Goal: Task Accomplishment & Management: Manage account settings

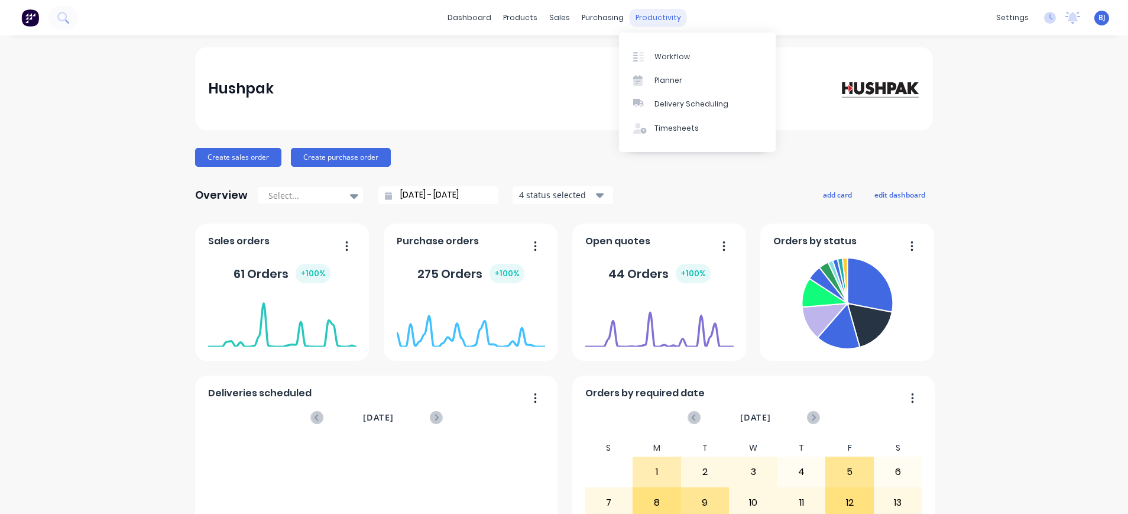
click at [644, 18] on div "productivity" at bounding box center [658, 18] width 57 height 18
click at [667, 126] on div "Timesheets" at bounding box center [676, 128] width 44 height 11
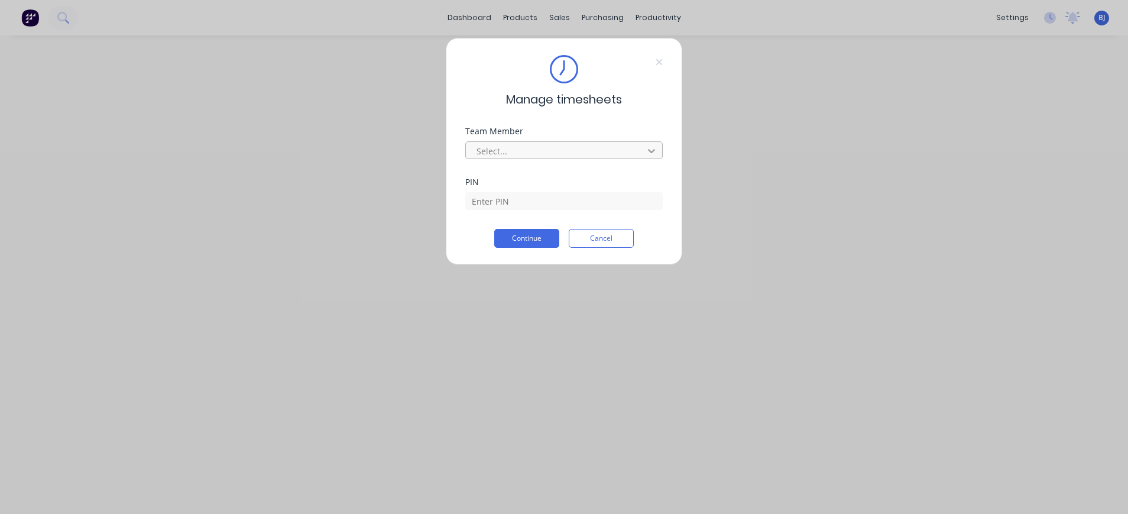
click at [647, 146] on icon at bounding box center [652, 151] width 12 height 12
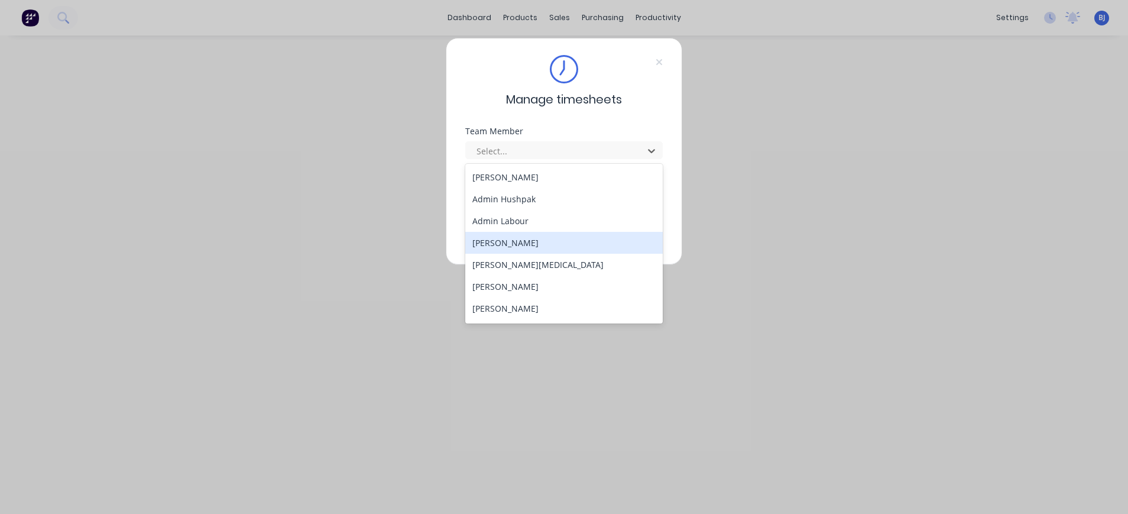
click at [537, 245] on div "[PERSON_NAME]" at bounding box center [563, 243] width 197 height 22
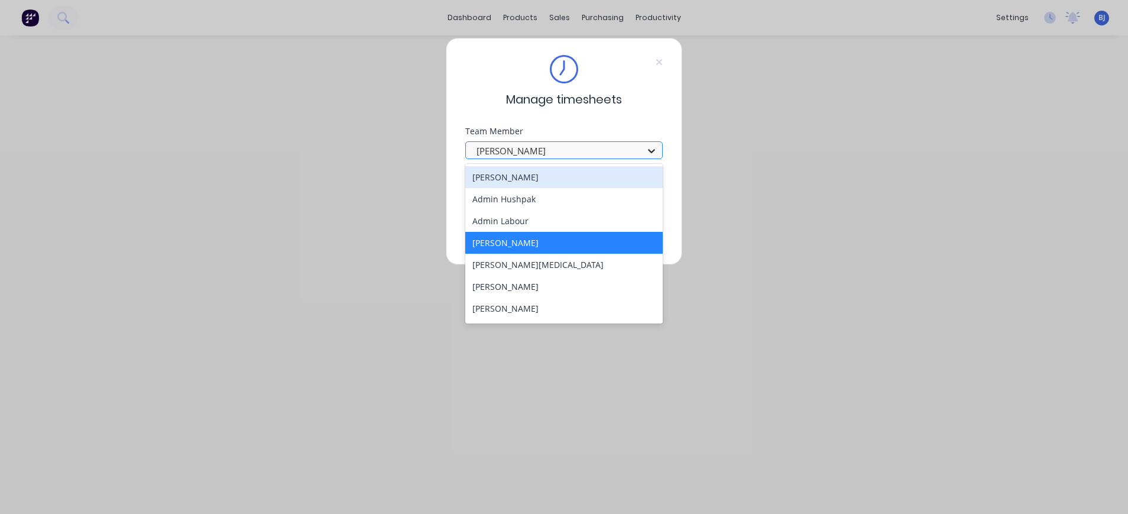
click at [653, 146] on icon at bounding box center [652, 151] width 12 height 12
click at [599, 241] on div "[PERSON_NAME]" at bounding box center [563, 243] width 197 height 22
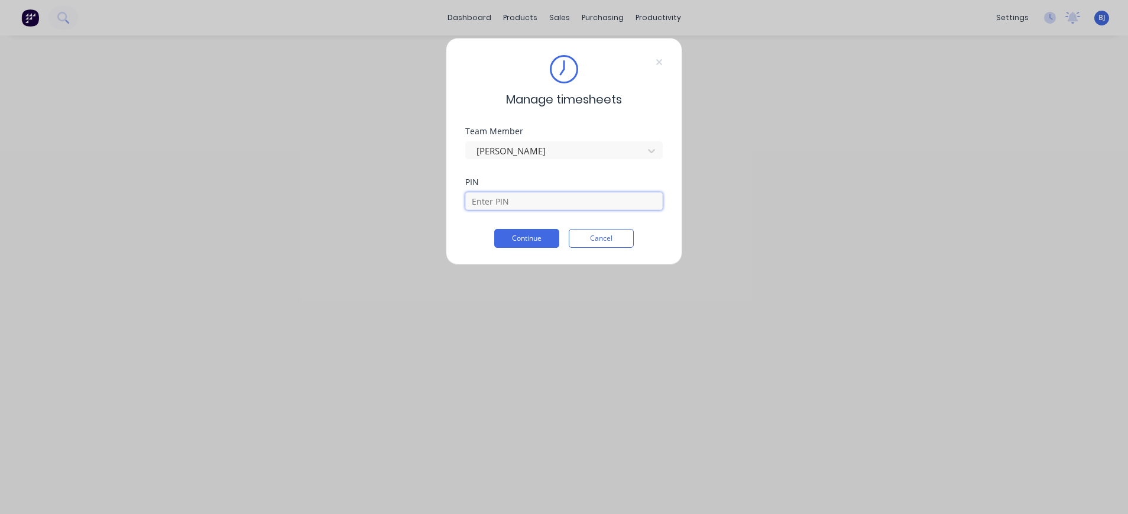
click at [605, 204] on input at bounding box center [563, 201] width 197 height 18
type input "4000"
click at [544, 236] on button "Continue" at bounding box center [526, 238] width 65 height 19
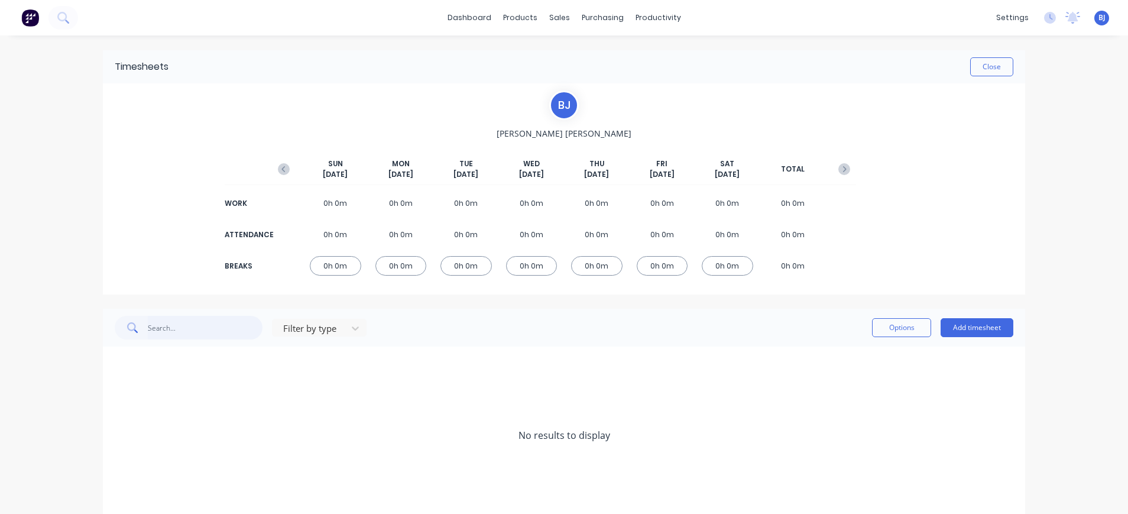
click at [213, 328] on input "text" at bounding box center [205, 328] width 115 height 24
click at [352, 328] on icon at bounding box center [355, 328] width 7 height 4
click at [345, 398] on div "Work" at bounding box center [319, 398] width 95 height 22
click at [969, 324] on button "Add timesheet" at bounding box center [977, 327] width 73 height 19
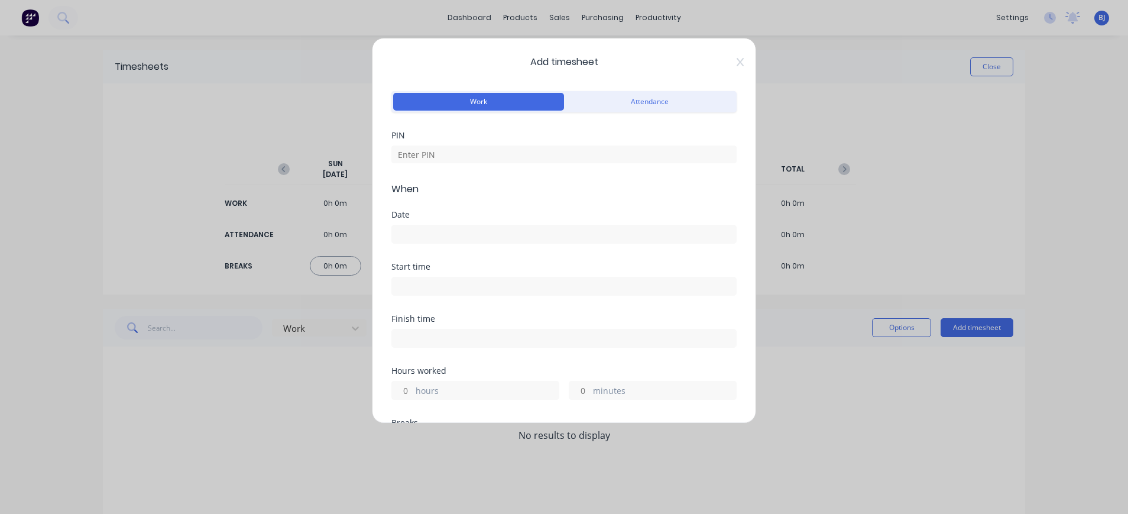
click at [511, 99] on button "Work" at bounding box center [478, 102] width 171 height 18
click at [507, 162] on input at bounding box center [563, 154] width 345 height 18
type input "4000"
type input "10"
type input "30"
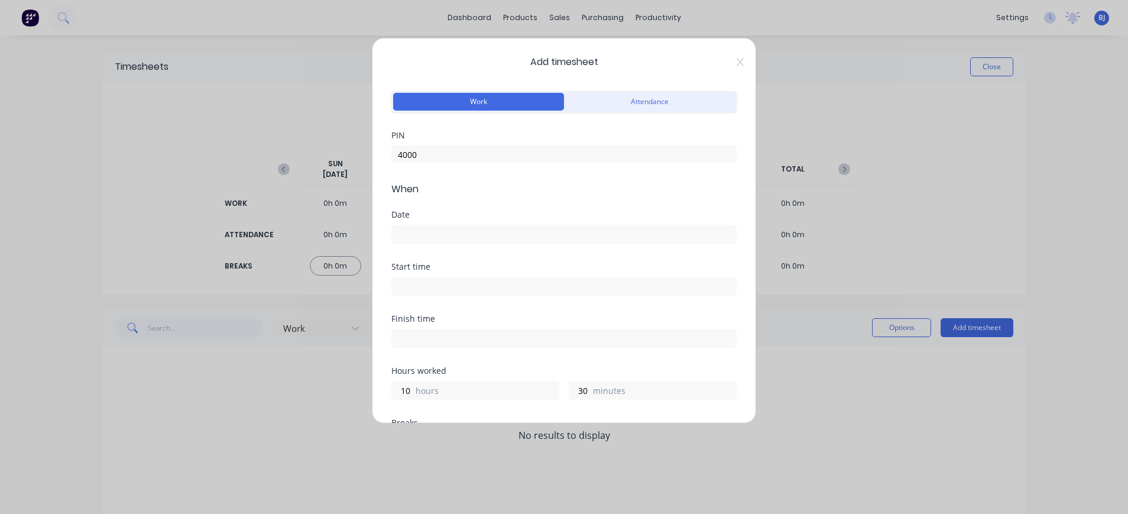
click at [472, 231] on input at bounding box center [564, 234] width 344 height 18
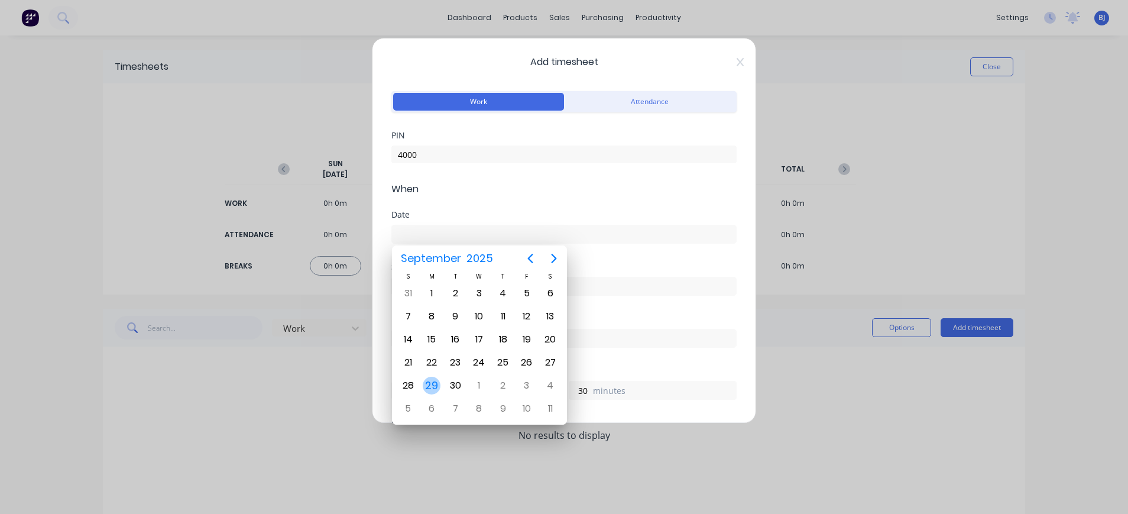
click at [433, 384] on div "29" at bounding box center [432, 386] width 18 height 18
type input "29/09/2025"
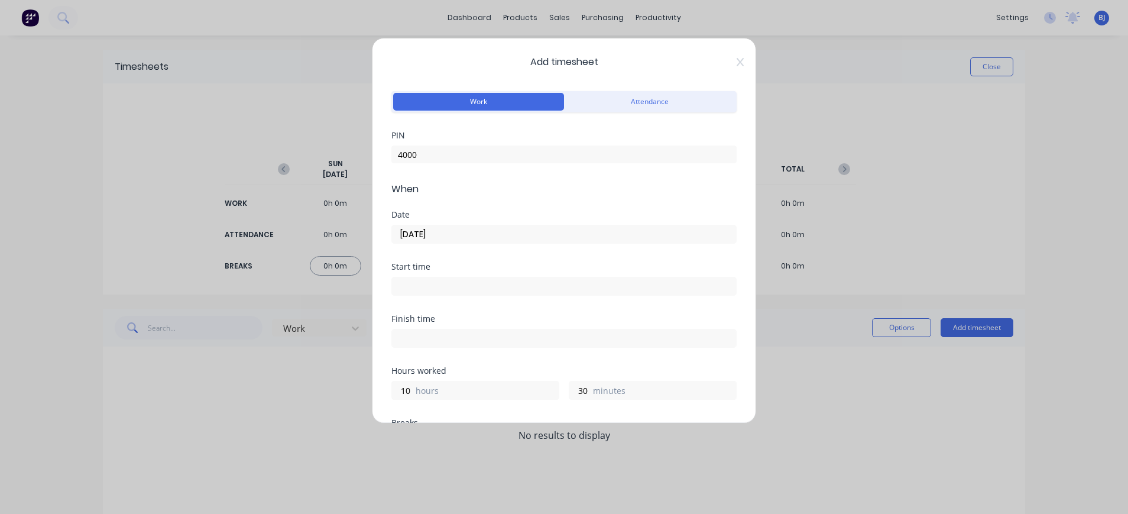
click at [446, 286] on input at bounding box center [564, 286] width 344 height 18
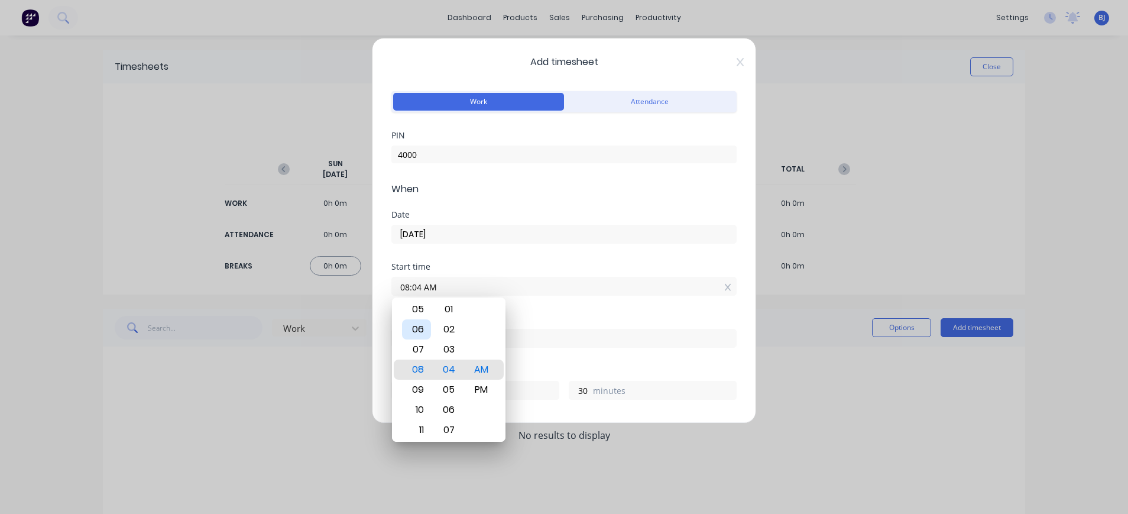
click at [422, 331] on div "06" at bounding box center [416, 329] width 29 height 20
click at [455, 367] on div "04" at bounding box center [448, 369] width 29 height 20
click at [450, 312] on div "00" at bounding box center [448, 309] width 29 height 20
click at [476, 370] on div "AM" at bounding box center [481, 369] width 29 height 20
click at [424, 284] on input "06:04 AM" at bounding box center [564, 286] width 344 height 18
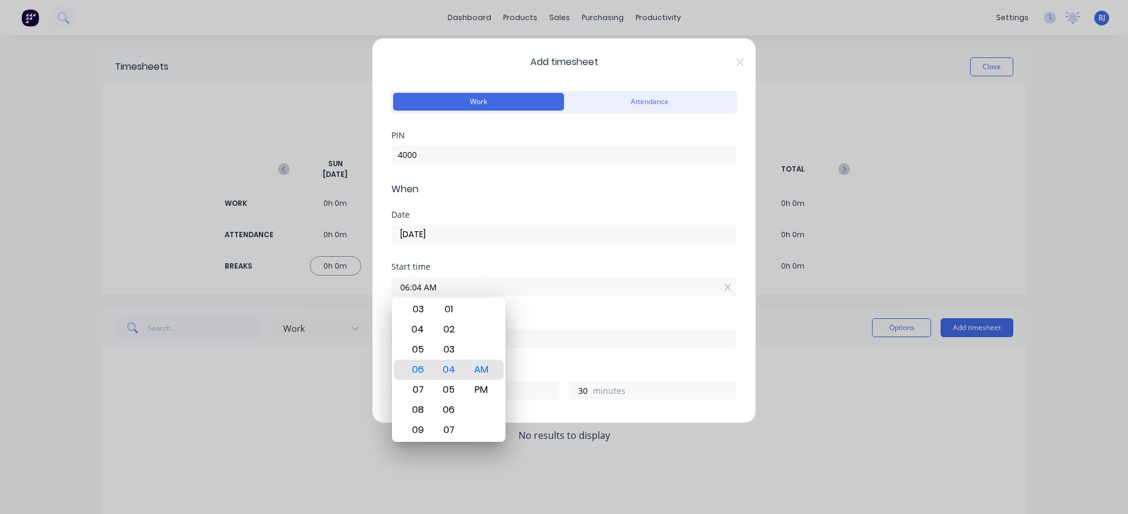
drag, startPoint x: 421, startPoint y: 284, endPoint x: 385, endPoint y: 286, distance: 36.7
click at [385, 286] on div "Add timesheet Work Attendance PIN 4000 When Date 29/09/2025 Start time 06:04 AM…" at bounding box center [564, 230] width 384 height 385
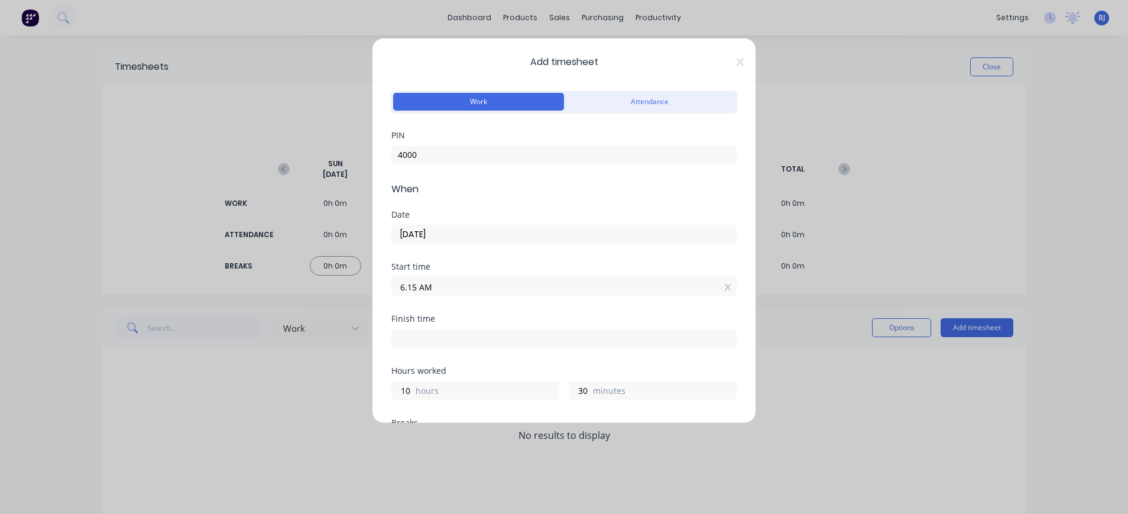
type input "06:15 AM"
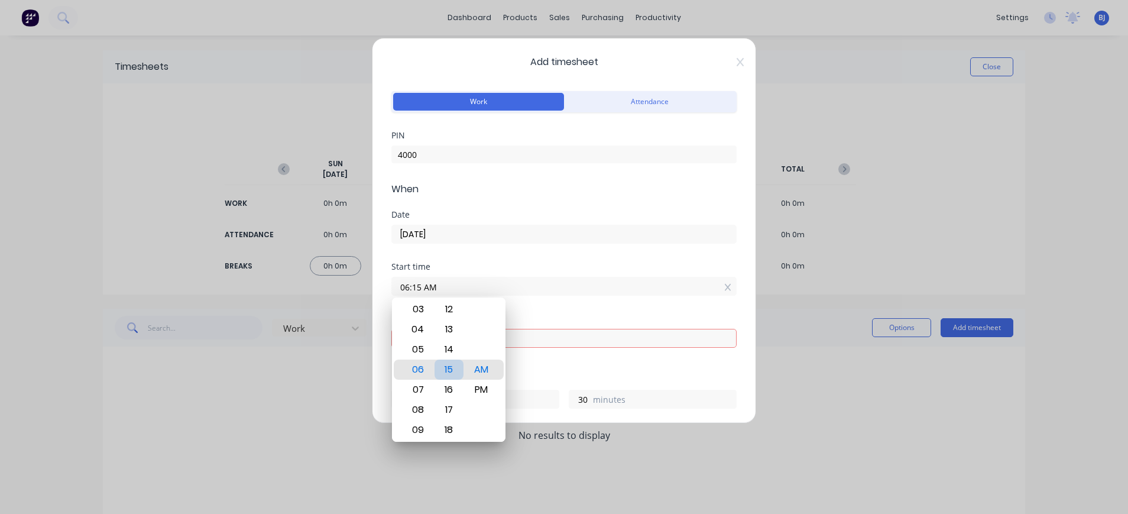
click at [450, 368] on div "15" at bounding box center [448, 369] width 29 height 20
click at [482, 365] on div "AM" at bounding box center [481, 369] width 29 height 20
click at [523, 369] on div "Finish time Required." at bounding box center [563, 344] width 345 height 61
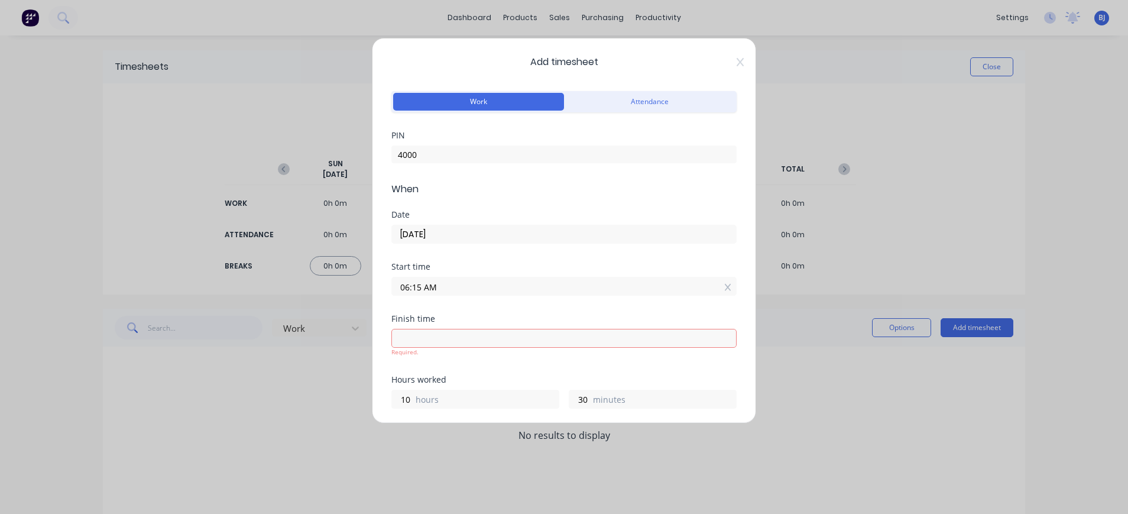
click at [461, 339] on input at bounding box center [564, 338] width 344 height 18
type input "08:05 AM"
type input "1"
type input "50"
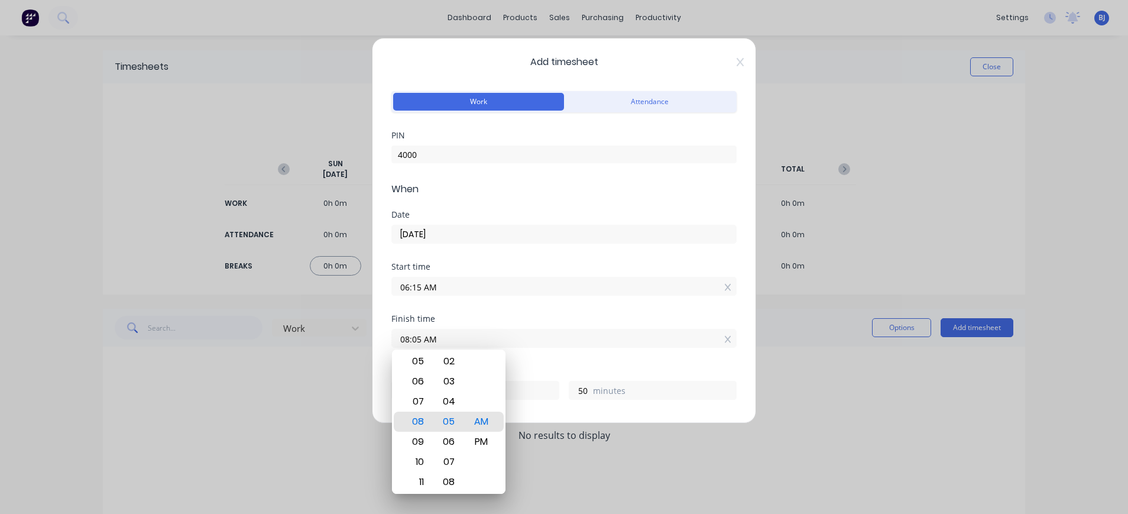
click at [517, 362] on div "Finish time 08:05 AM" at bounding box center [563, 340] width 345 height 52
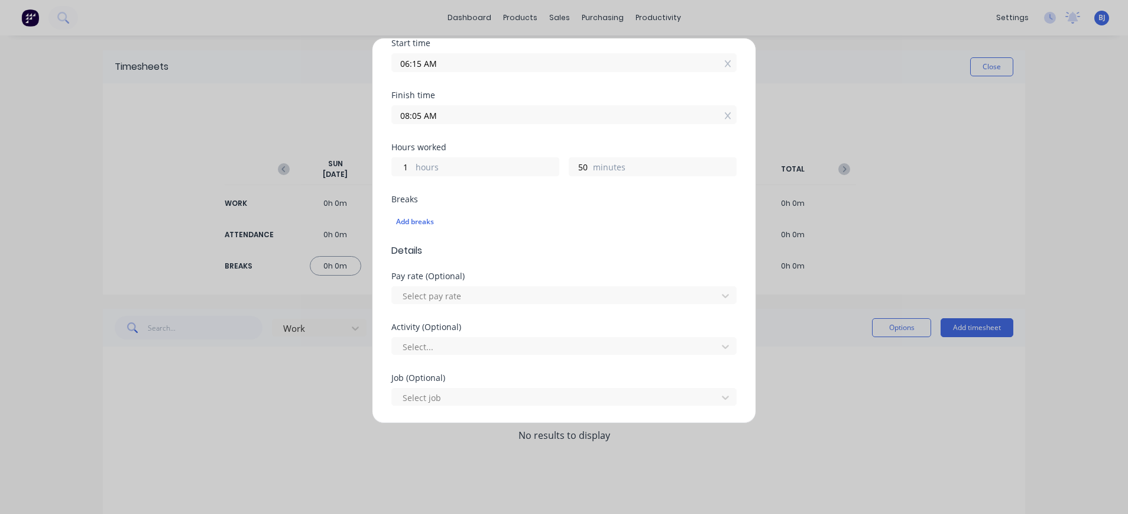
scroll to position [236, 0]
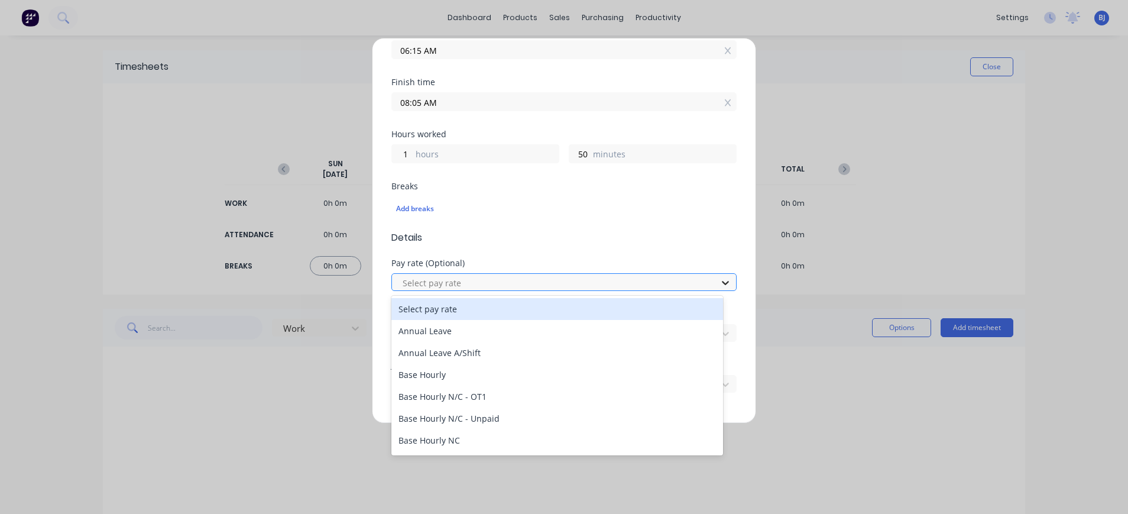
click at [719, 283] on icon at bounding box center [725, 283] width 12 height 12
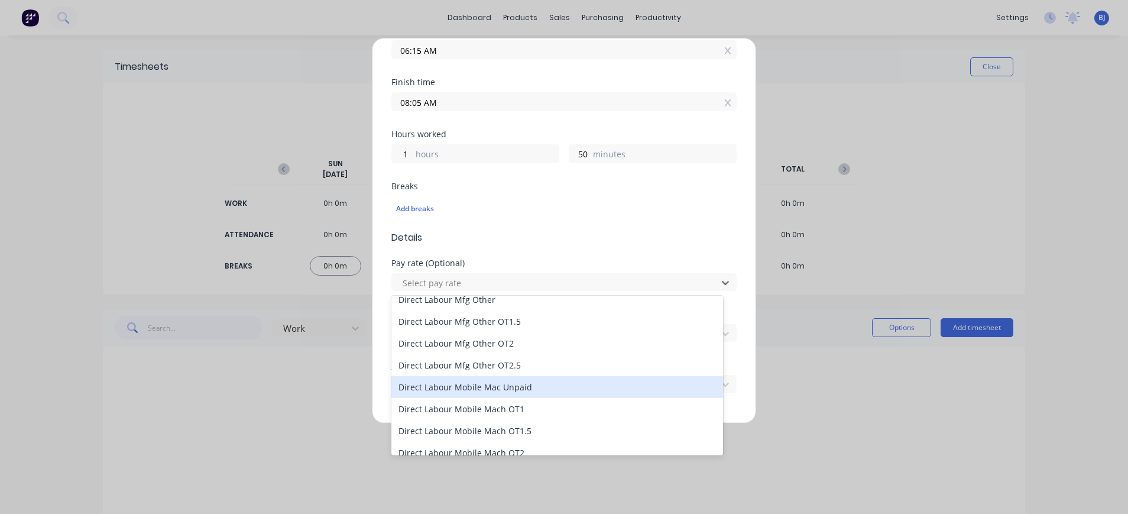
scroll to position [0, 0]
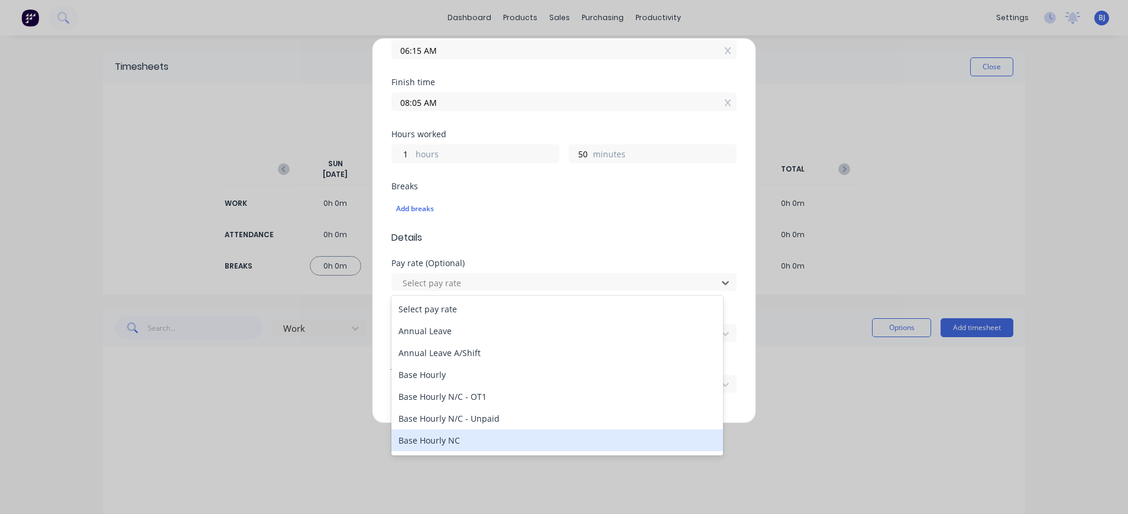
click at [567, 442] on div "Base Hourly NC" at bounding box center [557, 440] width 332 height 22
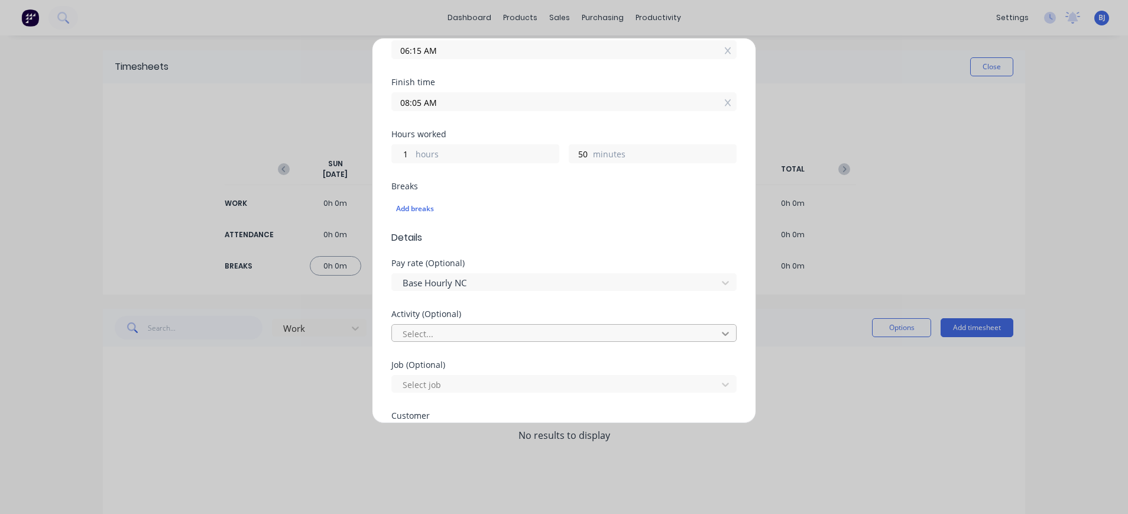
click at [719, 329] on icon at bounding box center [725, 333] width 12 height 12
click at [491, 332] on div at bounding box center [556, 333] width 310 height 15
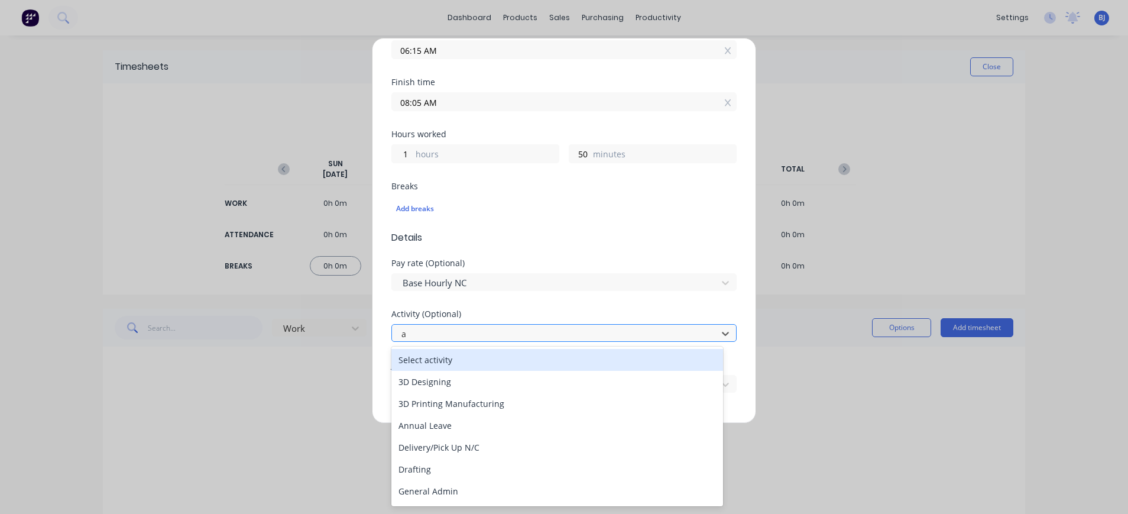
type input "ad"
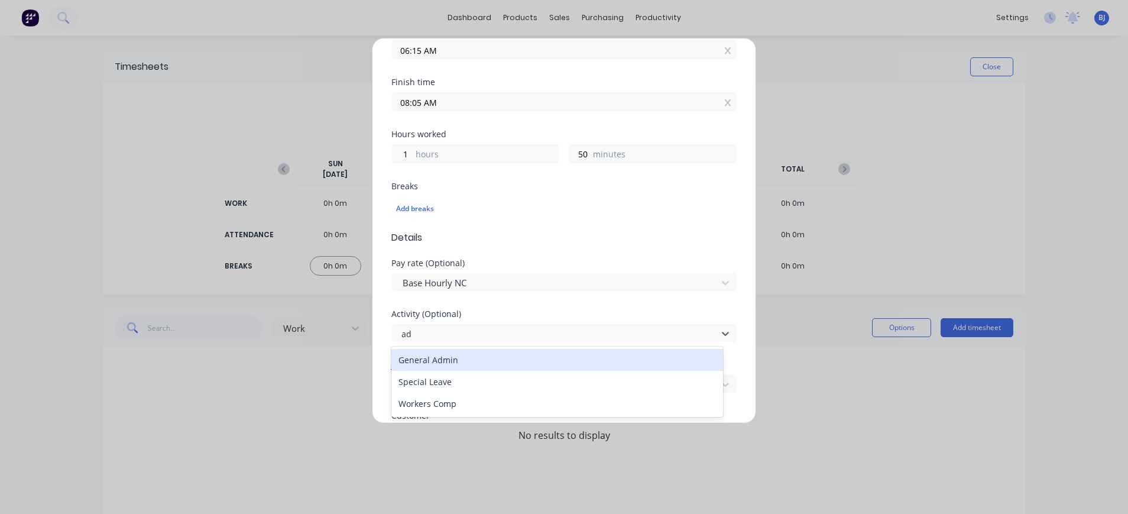
click at [455, 359] on div "General Admin" at bounding box center [557, 360] width 332 height 22
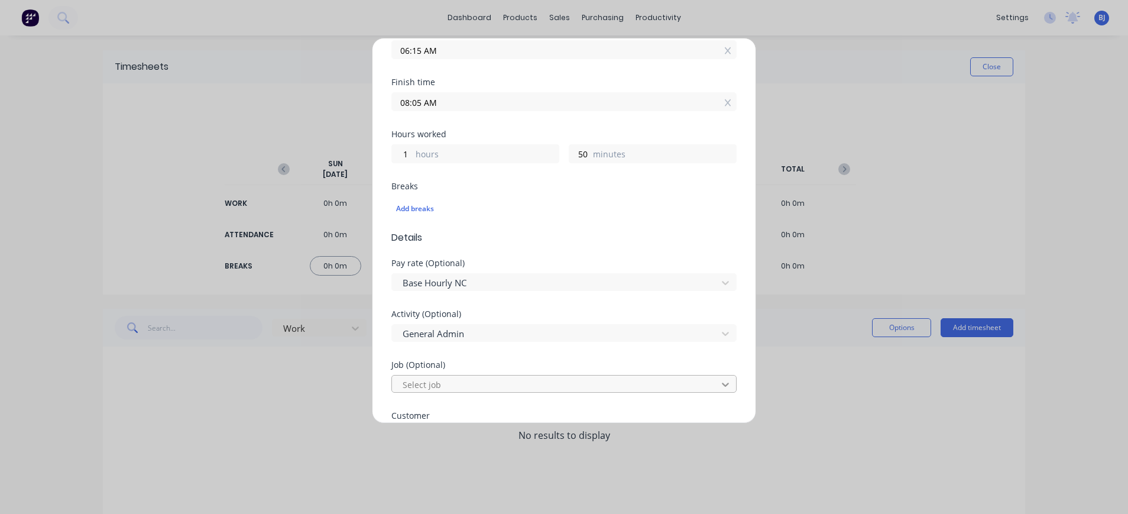
click at [719, 383] on icon at bounding box center [725, 384] width 12 height 12
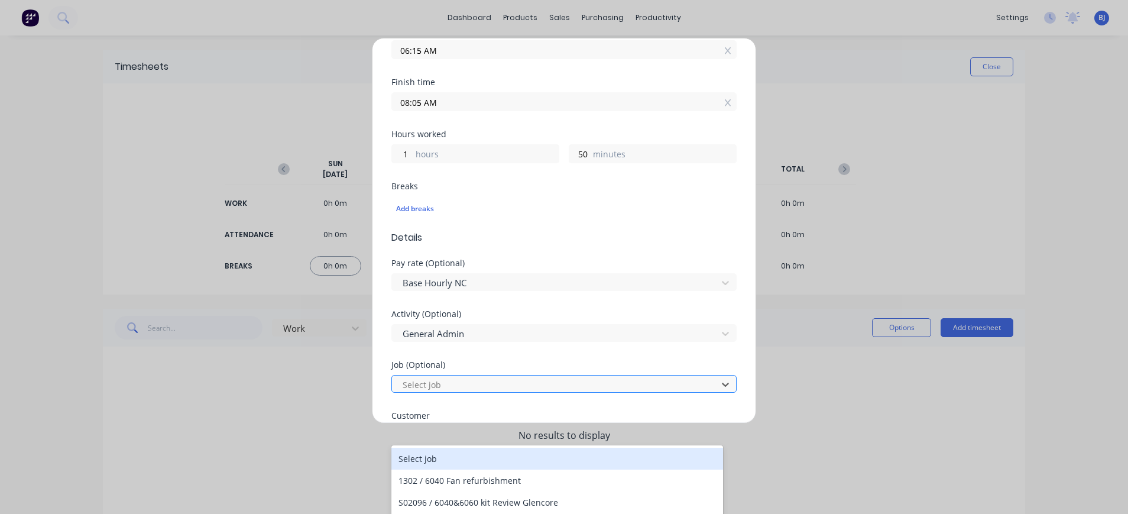
click at [547, 382] on div at bounding box center [556, 384] width 310 height 15
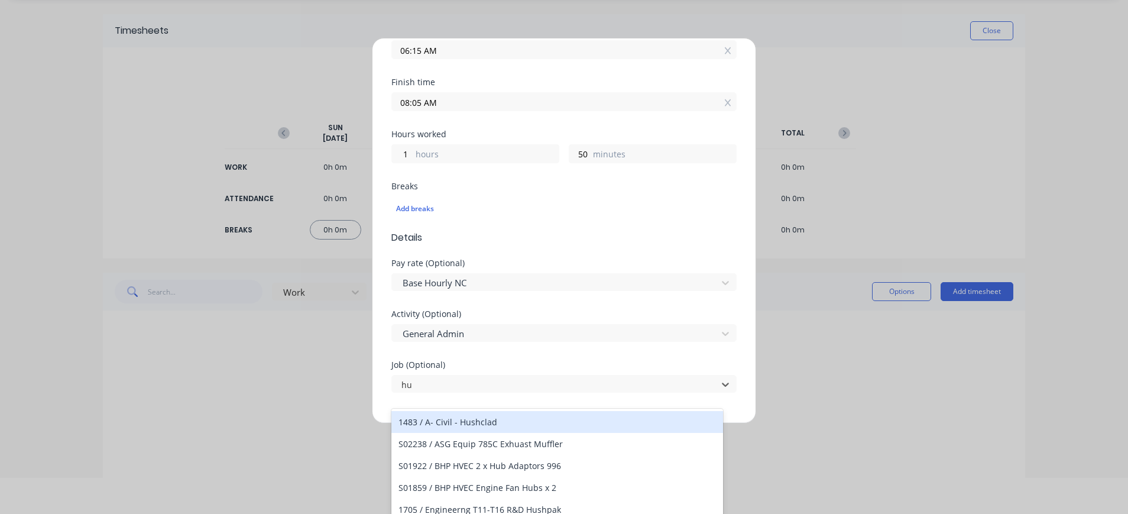
scroll to position [48, 0]
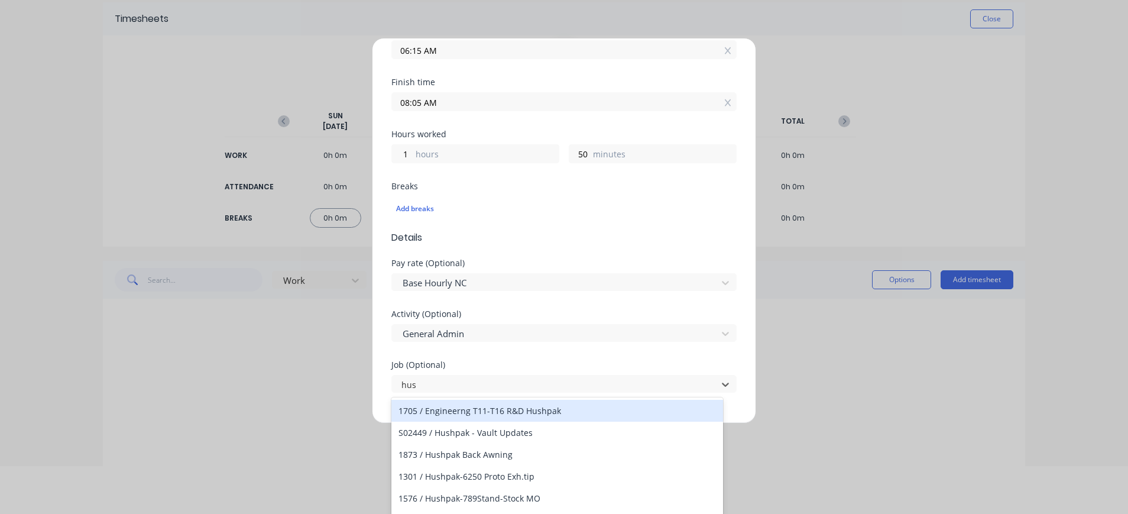
type input "Hushpak"
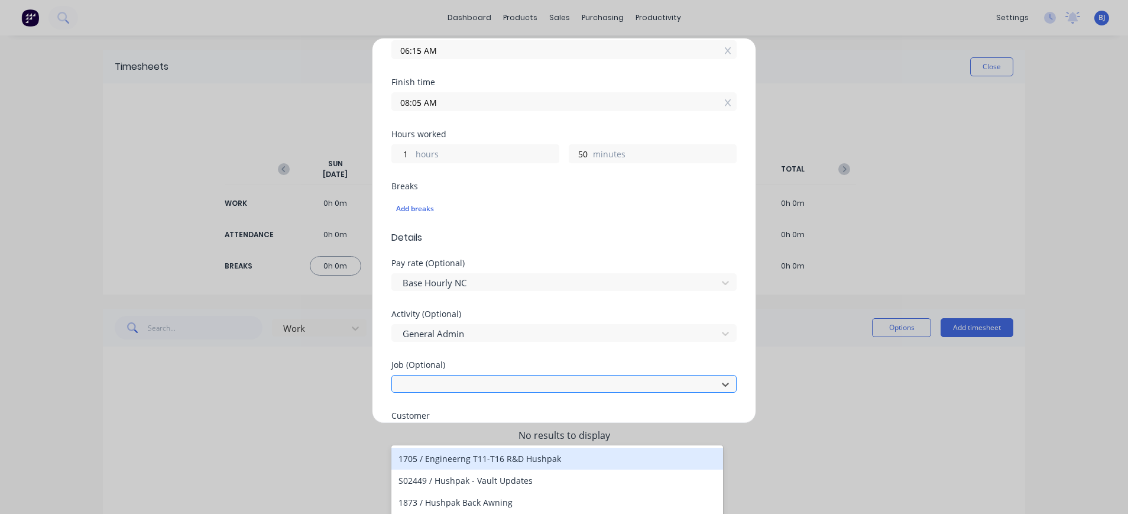
click at [659, 384] on div at bounding box center [556, 384] width 310 height 15
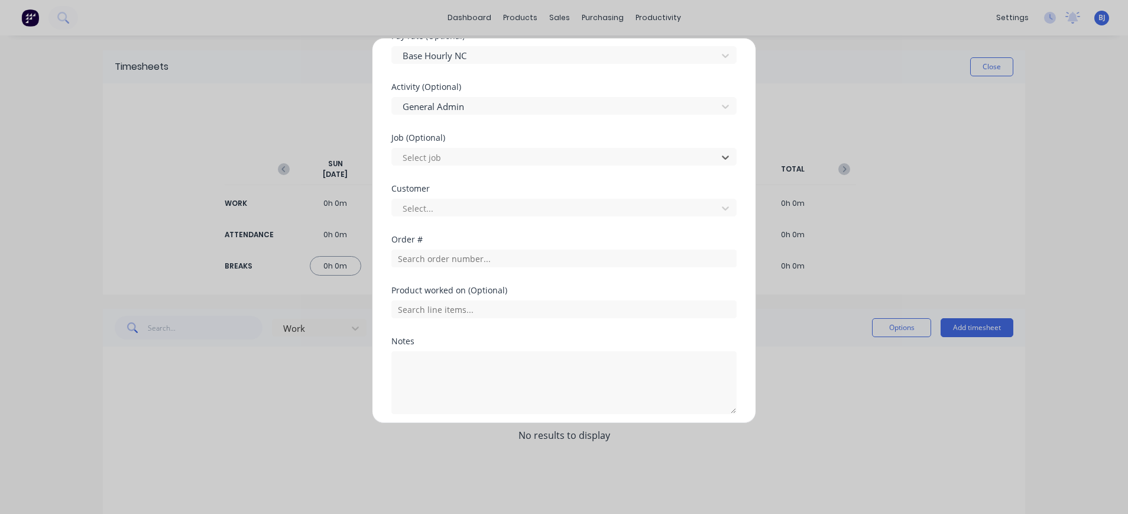
scroll to position [473, 0]
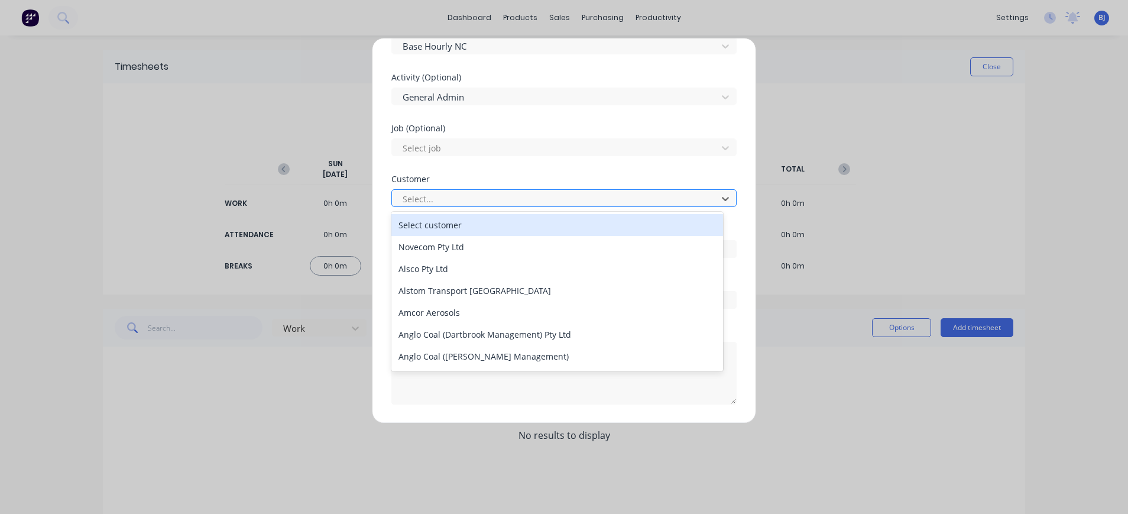
click at [452, 197] on div at bounding box center [556, 199] width 310 height 15
type input "hu"
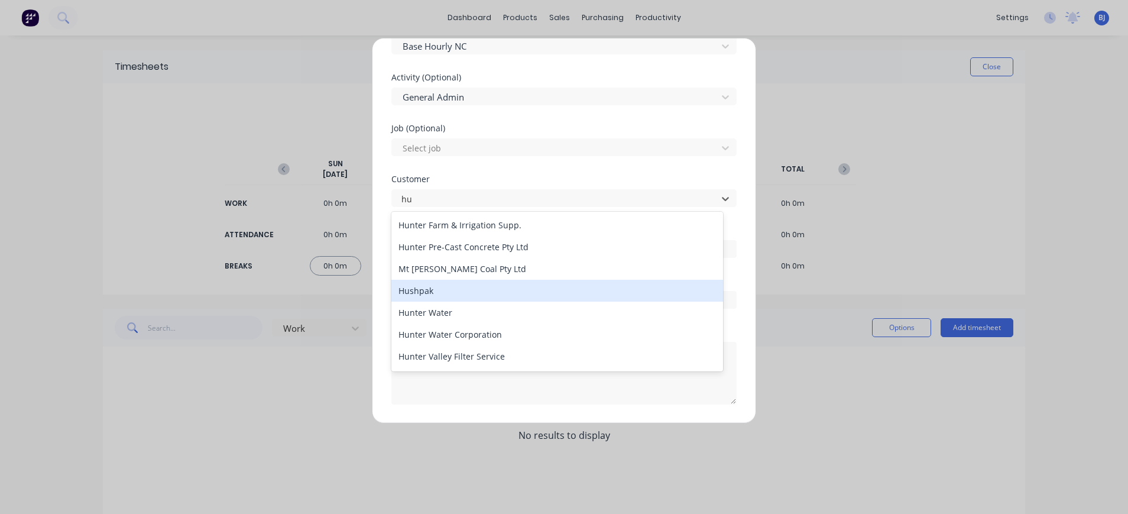
click at [433, 283] on div "Hushpak" at bounding box center [557, 291] width 332 height 22
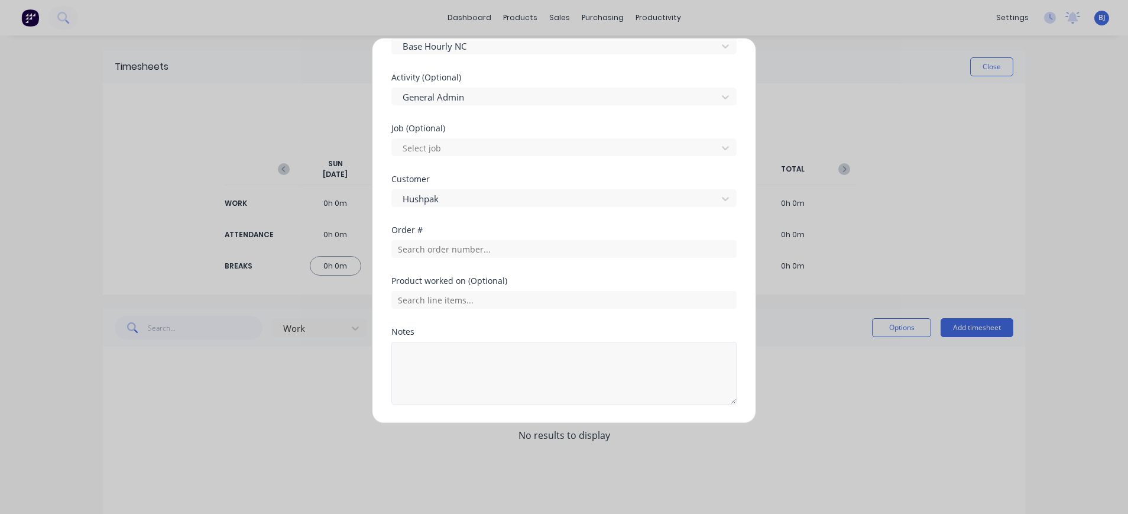
scroll to position [509, 0]
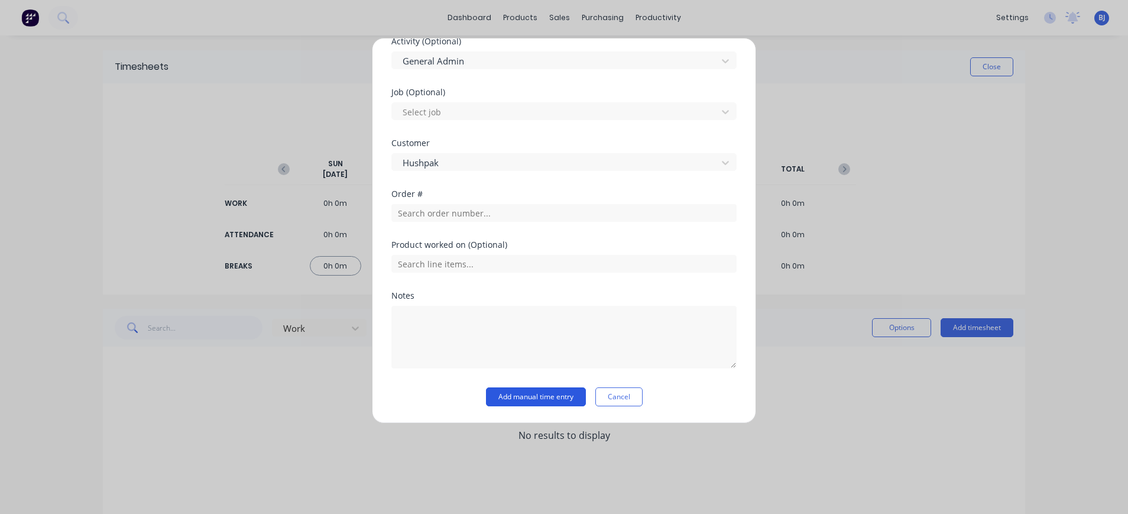
click at [549, 395] on button "Add manual time entry" at bounding box center [536, 396] width 100 height 19
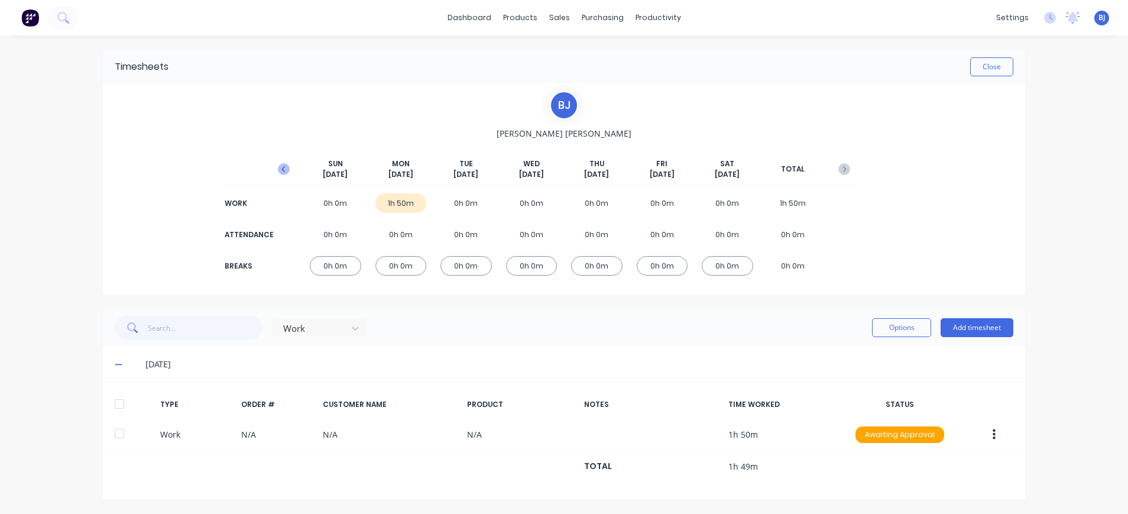
click at [285, 169] on icon "button" at bounding box center [284, 169] width 12 height 12
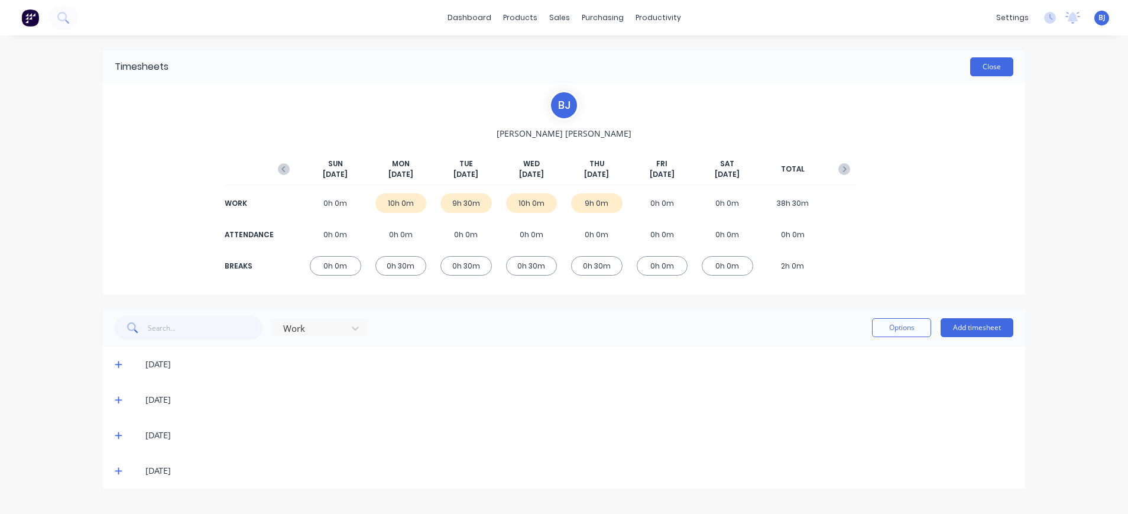
click at [985, 67] on button "Close" at bounding box center [991, 66] width 43 height 19
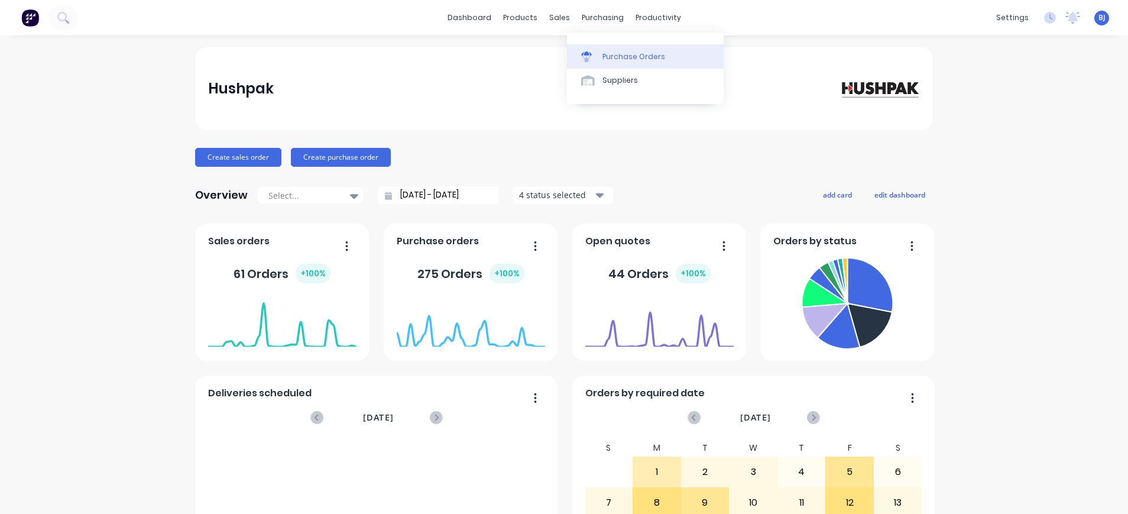
drag, startPoint x: 0, startPoint y: 0, endPoint x: 599, endPoint y: 56, distance: 602.0
click at [599, 56] on link "Purchase Orders" at bounding box center [645, 56] width 157 height 24
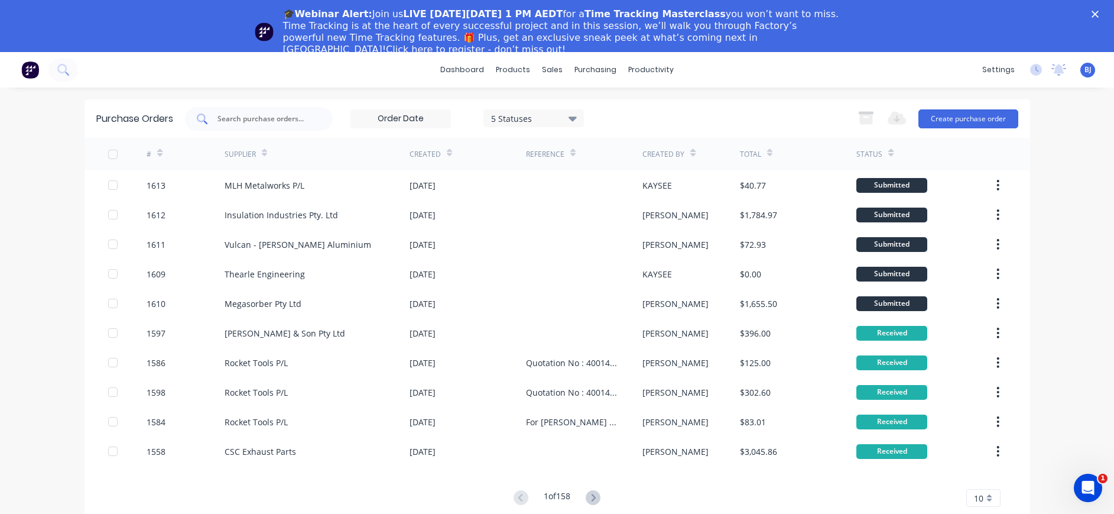
click at [246, 116] on input "text" at bounding box center [265, 119] width 98 height 12
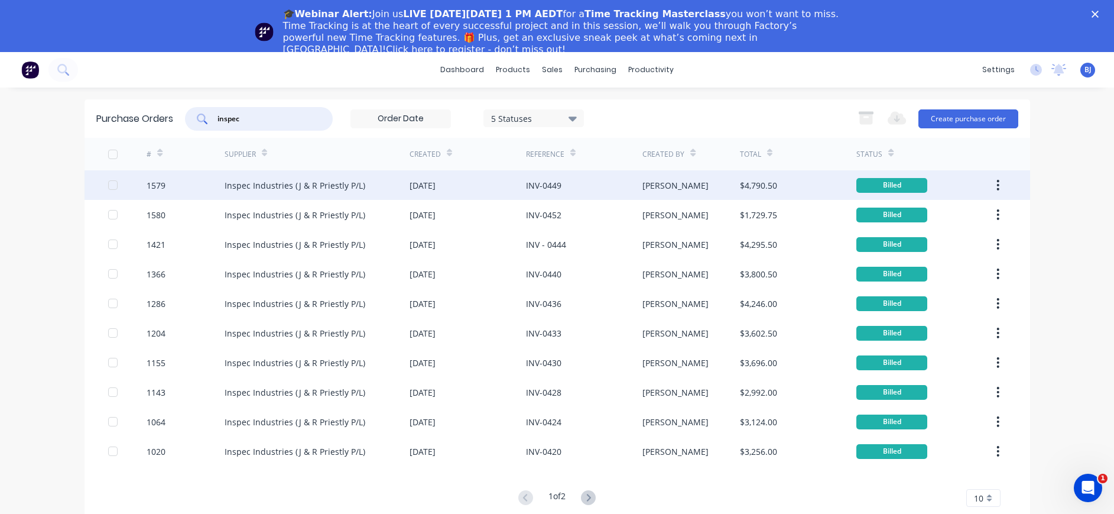
type input "inspec"
click at [288, 185] on div "Inspec Industries (J & R Priestly P/L)" at bounding box center [295, 185] width 141 height 12
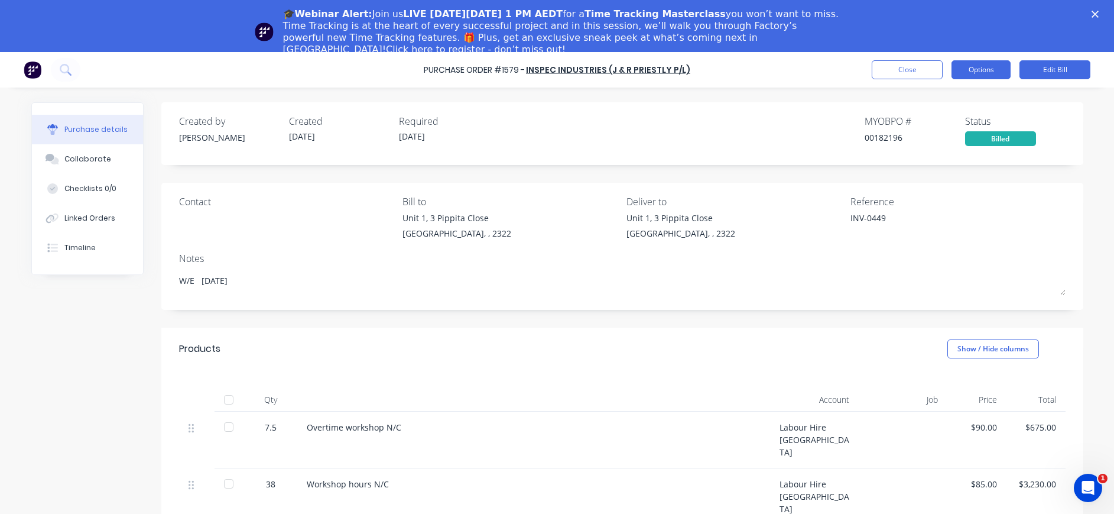
click at [986, 69] on button "Options" at bounding box center [981, 69] width 59 height 19
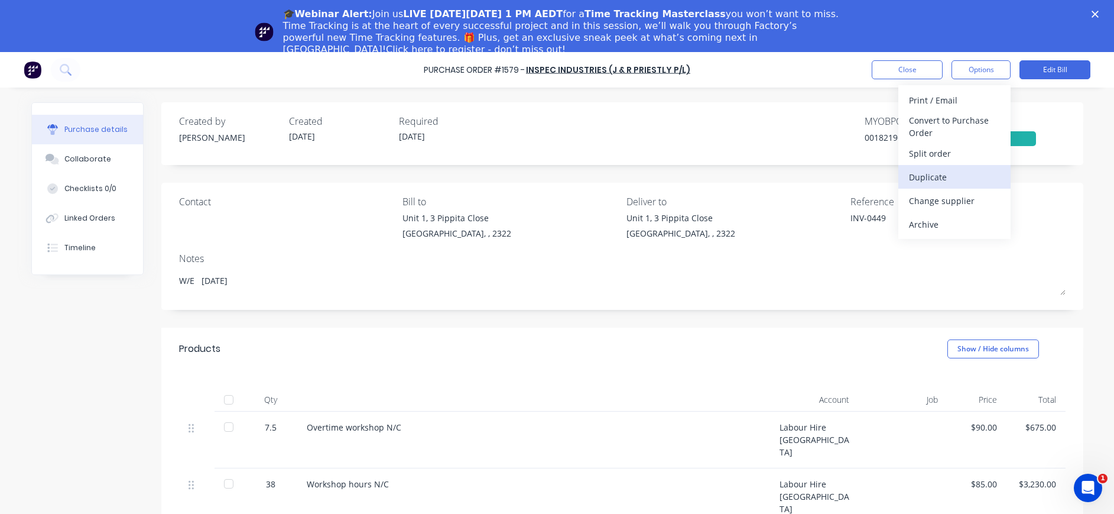
click at [951, 174] on div "Duplicate" at bounding box center [954, 176] width 91 height 17
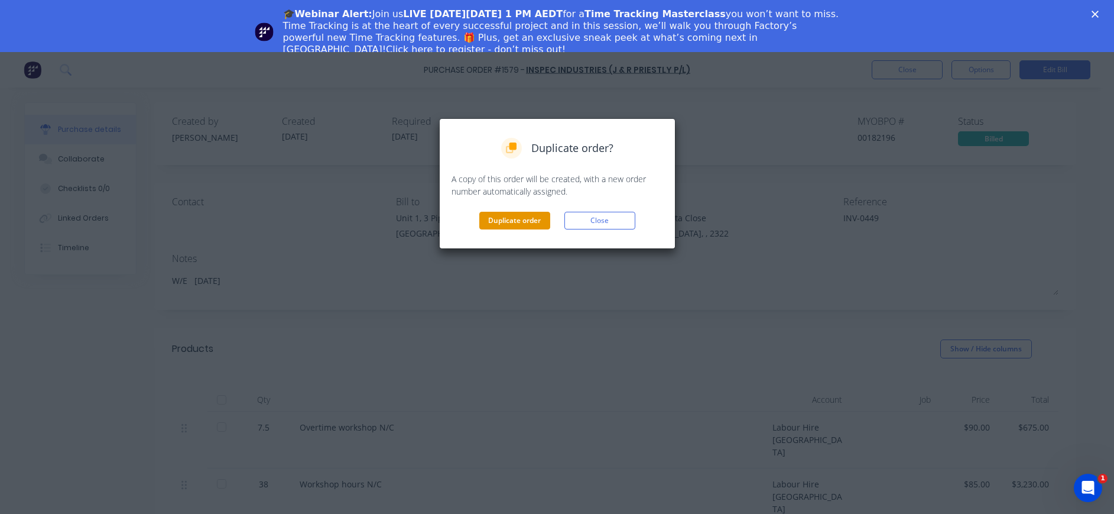
click at [508, 225] on button "Duplicate order" at bounding box center [514, 221] width 71 height 18
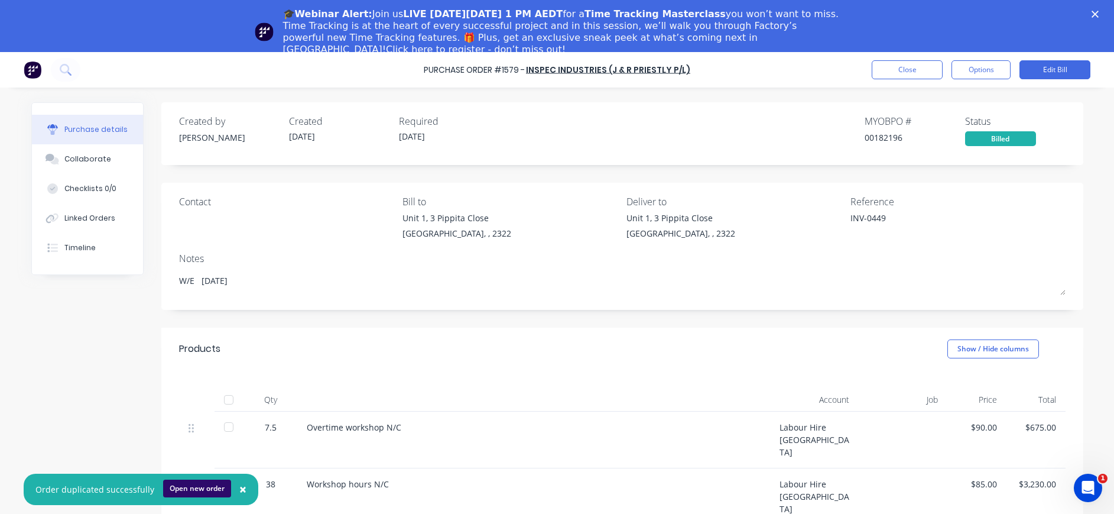
click at [200, 488] on button "Open new order" at bounding box center [197, 488] width 68 height 18
type textarea "x"
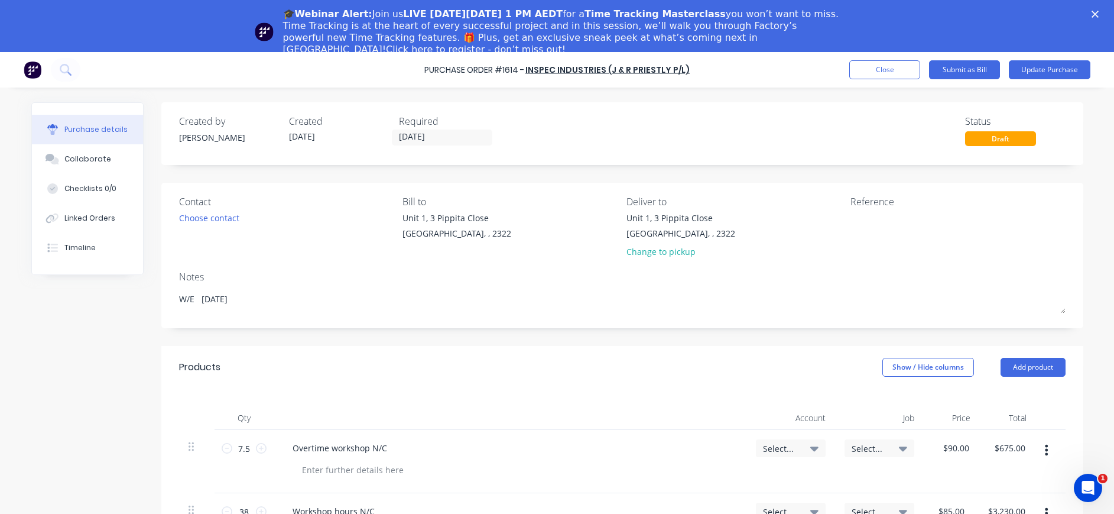
scroll to position [236, 0]
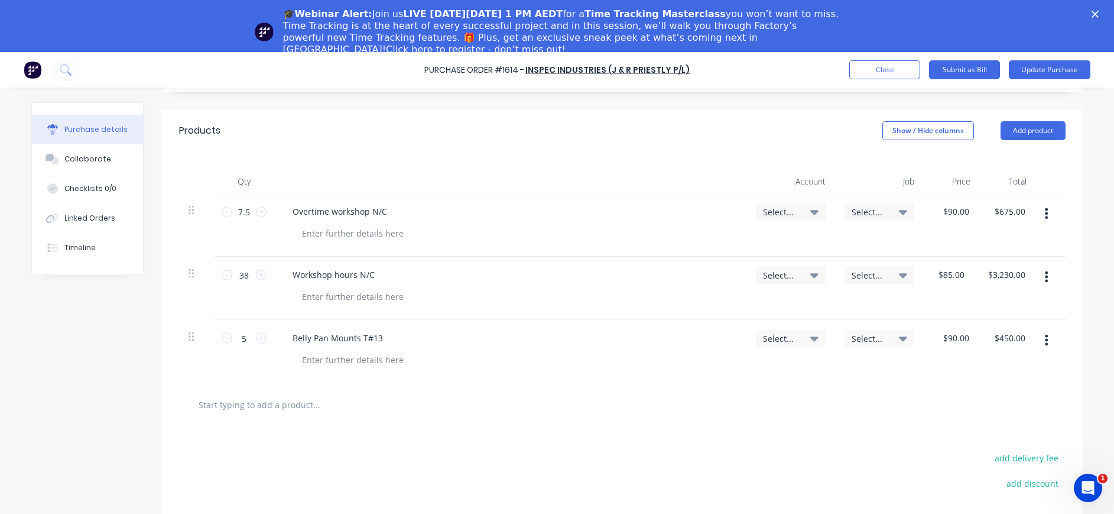
click at [1045, 210] on icon "button" at bounding box center [1046, 213] width 3 height 13
click at [1013, 312] on button "Delete" at bounding box center [1011, 316] width 100 height 24
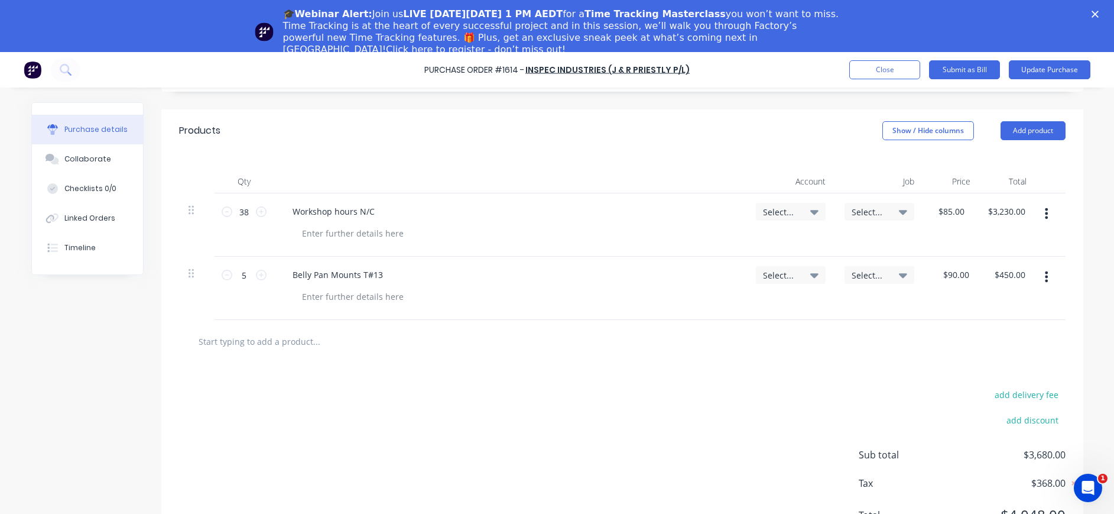
click at [1045, 277] on icon "button" at bounding box center [1046, 276] width 3 height 11
click at [982, 377] on button "Delete" at bounding box center [1011, 379] width 100 height 24
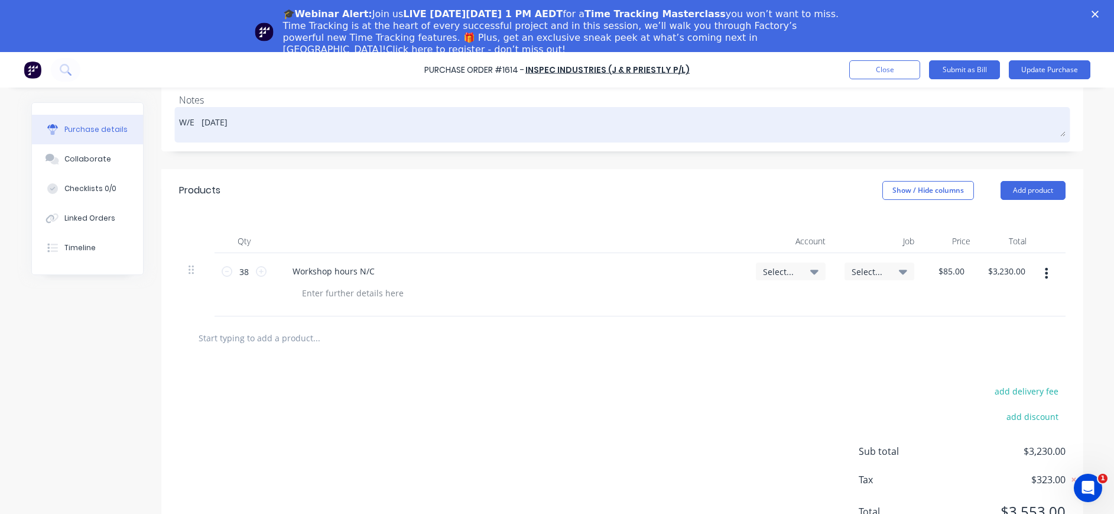
type textarea "x"
drag, startPoint x: 203, startPoint y: 124, endPoint x: 183, endPoint y: 121, distance: 20.3
click at [183, 121] on textarea "W/E [DATE]" at bounding box center [622, 123] width 887 height 27
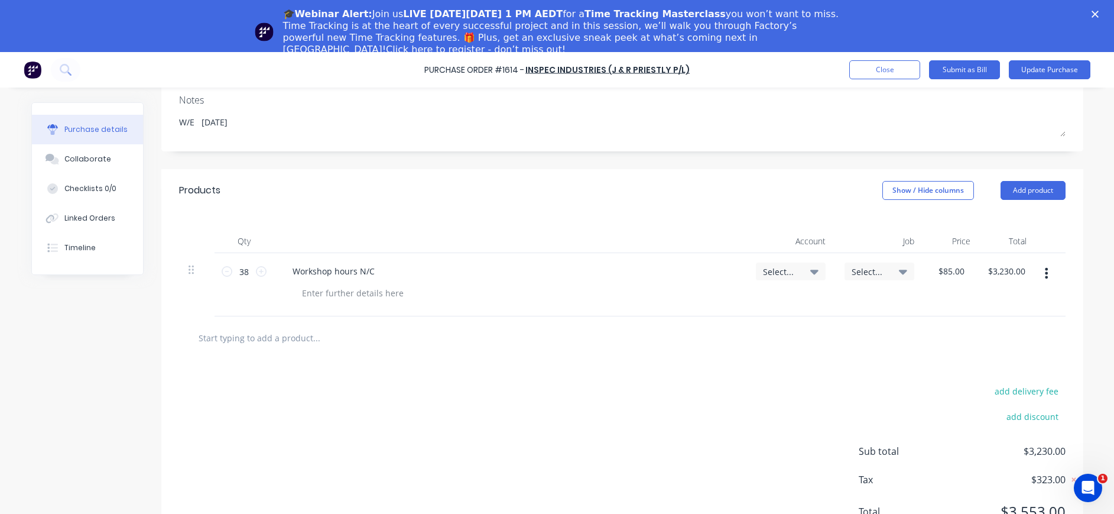
type textarea "W/E/9/25"
type textarea "x"
type textarea "W/E /9/25"
type textarea "x"
type textarea "W/E 2/9/25"
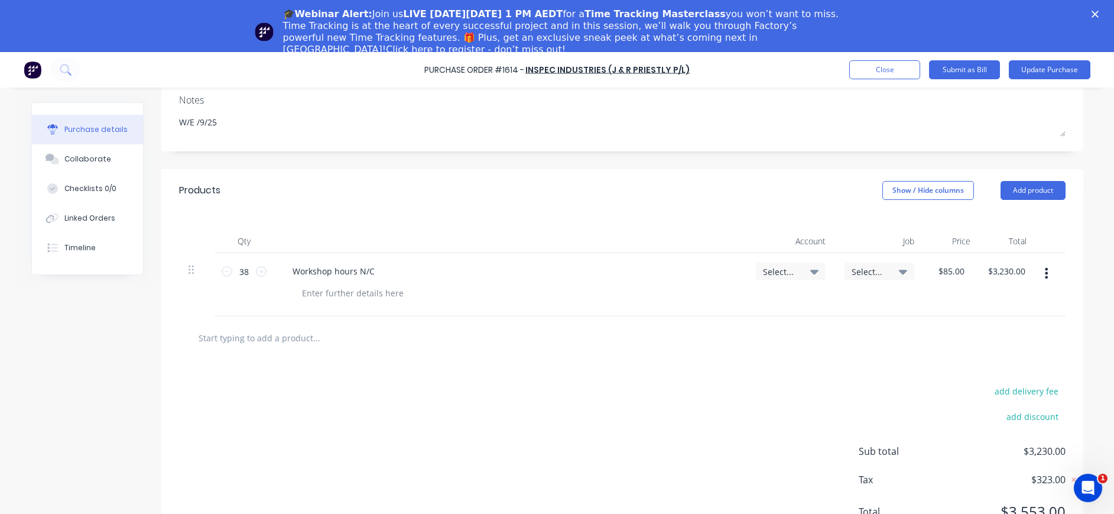
type textarea "x"
type textarea "W/E 28/9/25"
type textarea "x"
type textarea "W/E 28 /9/25"
type textarea "x"
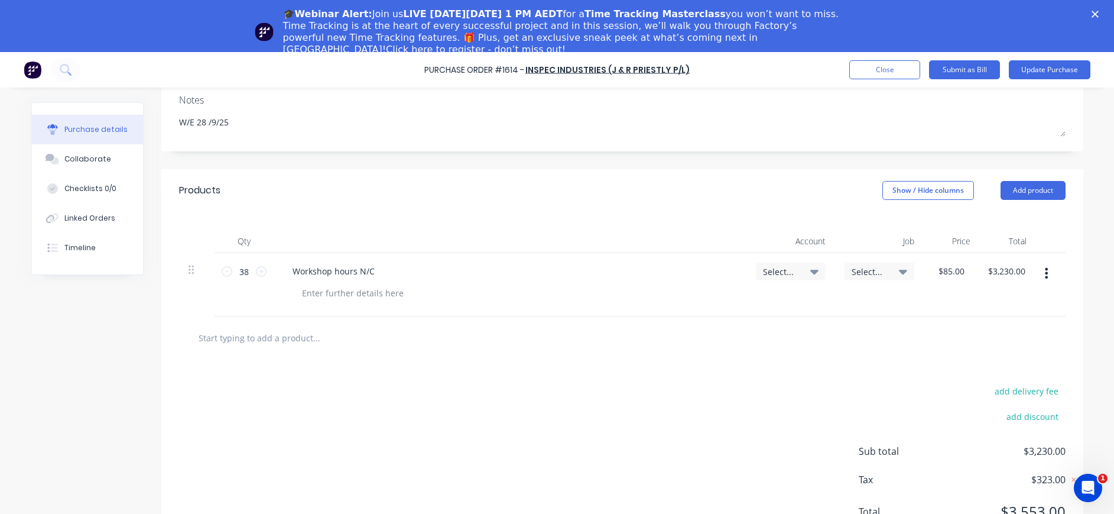
type textarea "W/E 28 9/25"
type textarea "x"
type textarea "W/E 28 /9/25"
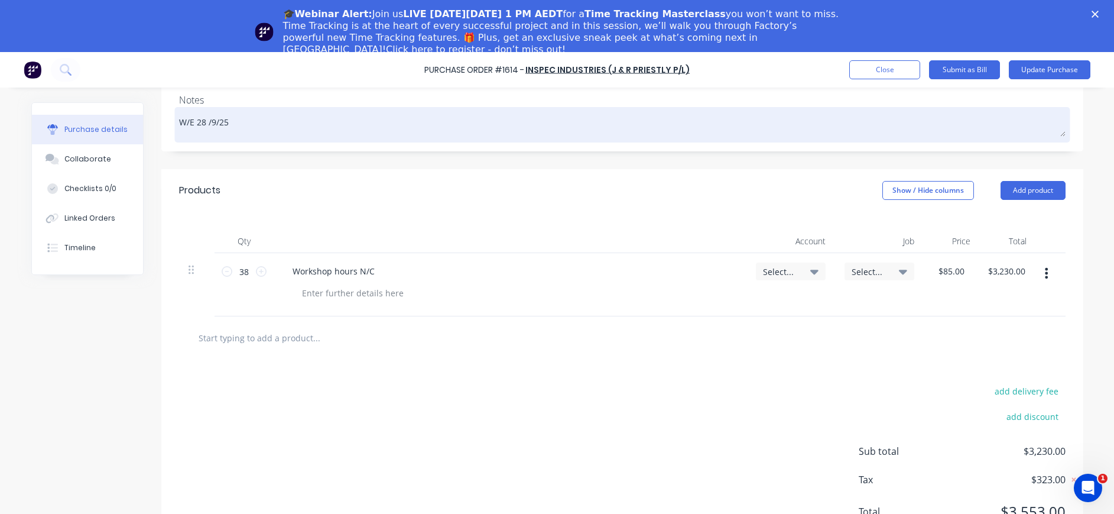
type textarea "x"
click at [198, 124] on textarea "W/E 28 /9/25" at bounding box center [622, 123] width 887 height 27
type textarea "W/E 28/9/25"
type textarea "x"
click at [266, 117] on textarea "W/E 28/9/25" at bounding box center [622, 123] width 887 height 27
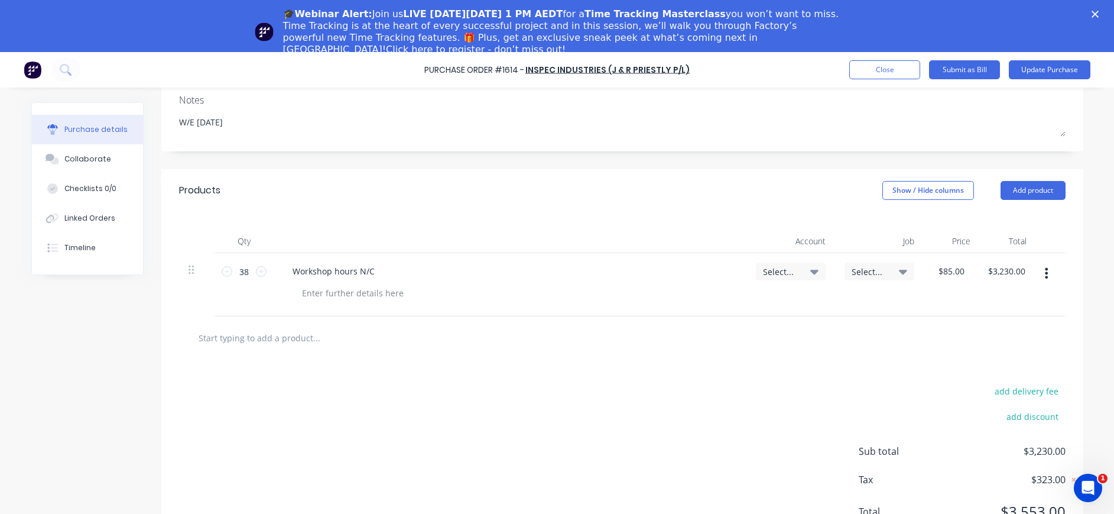
type textarea "W/E 28/9/25"
type textarea "x"
click at [810, 272] on icon at bounding box center [814, 272] width 8 height 5
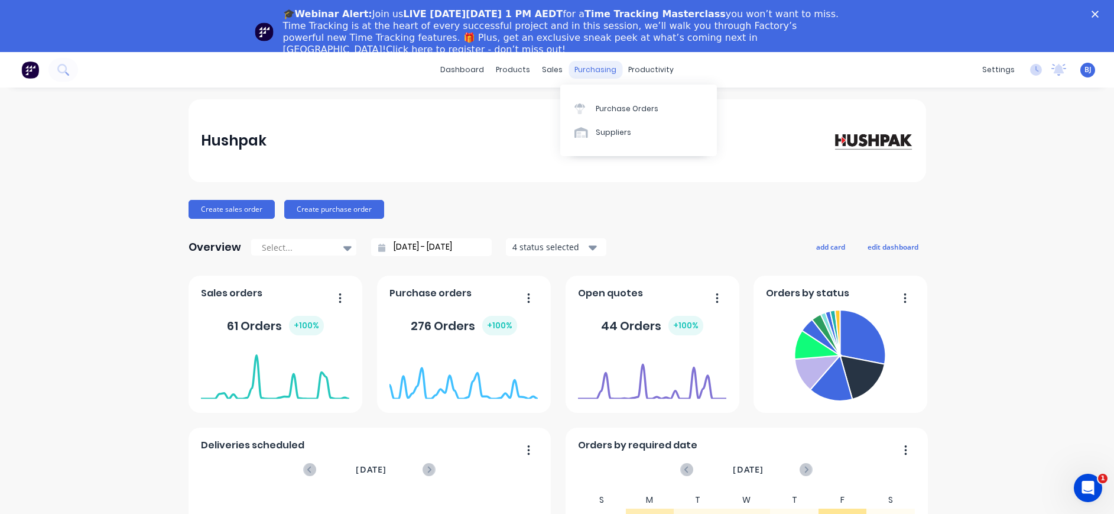
click at [596, 71] on div "purchasing" at bounding box center [596, 70] width 54 height 18
click at [600, 106] on div "Purchase Orders" at bounding box center [627, 108] width 63 height 11
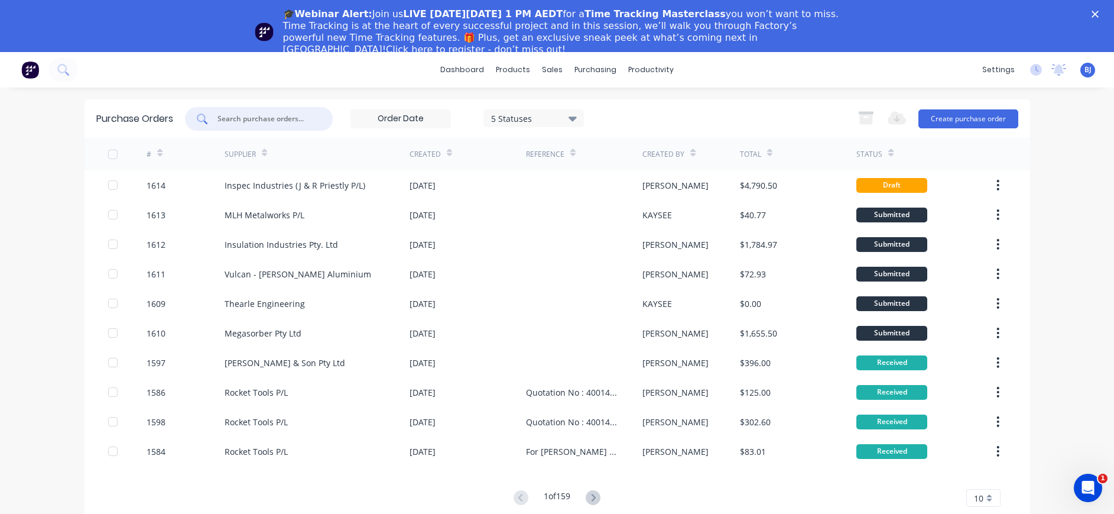
click at [286, 121] on input "text" at bounding box center [265, 119] width 98 height 12
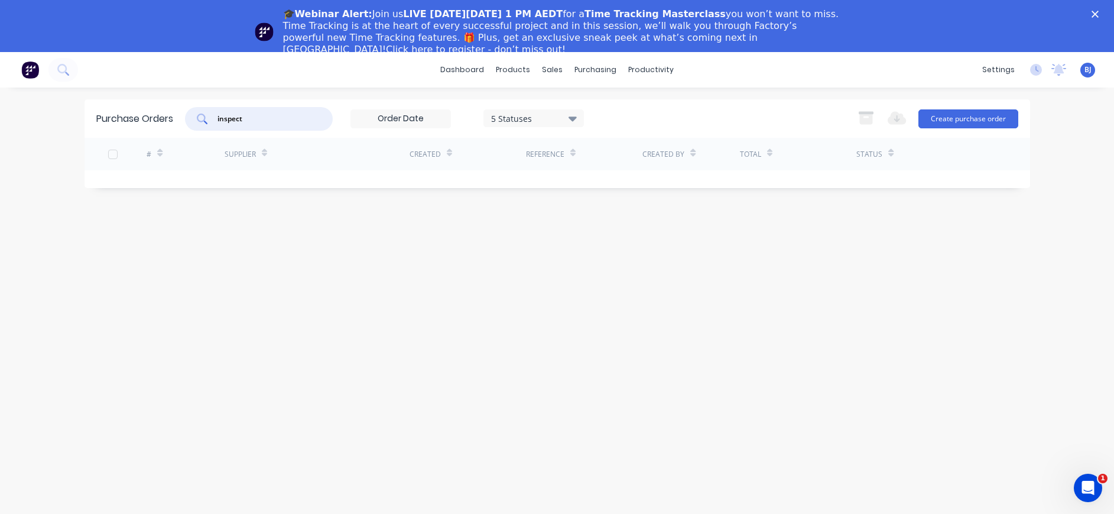
drag, startPoint x: 267, startPoint y: 119, endPoint x: 207, endPoint y: 114, distance: 59.3
click at [207, 114] on div "inspect" at bounding box center [259, 119] width 148 height 24
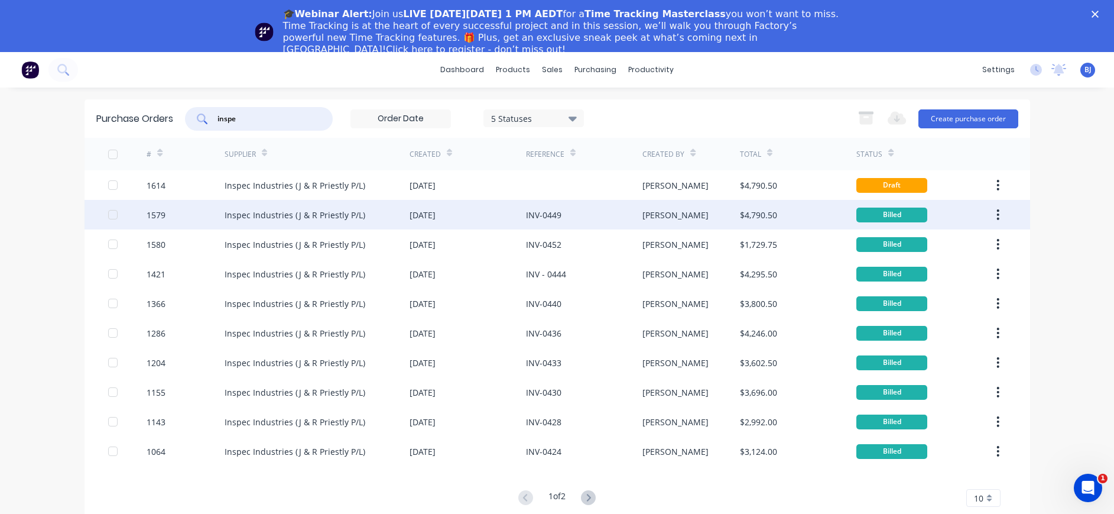
type input "inspe"
click at [337, 218] on div "Inspec Industries (J & R Priestly P/L)" at bounding box center [295, 215] width 141 height 12
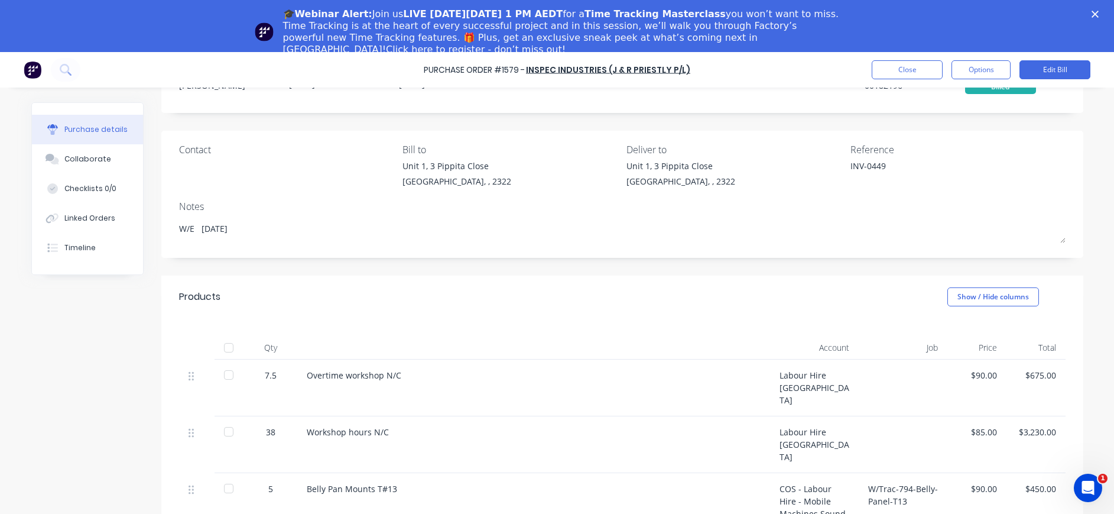
scroll to position [144, 0]
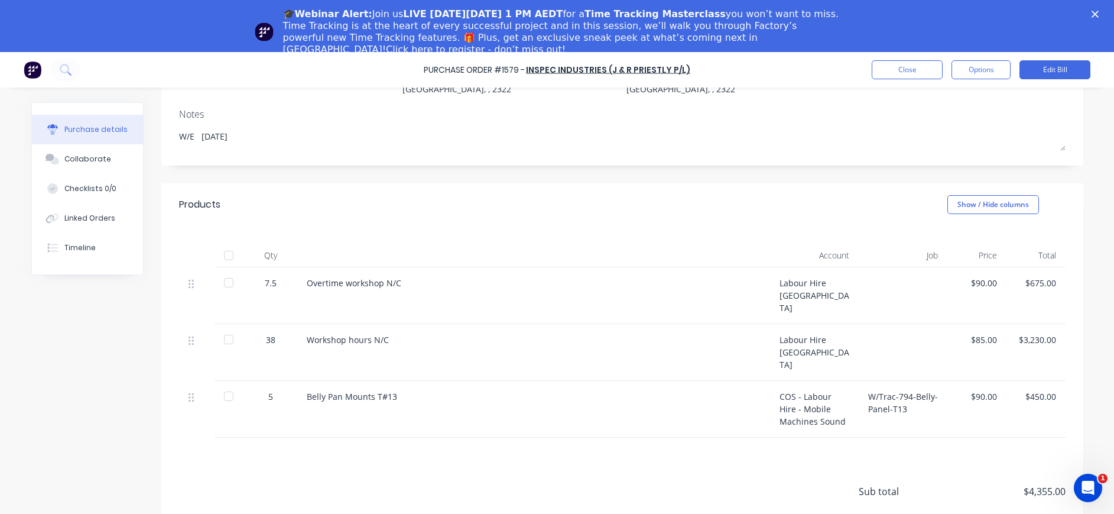
click at [789, 276] on div "Labour Hire [GEOGRAPHIC_DATA]" at bounding box center [814, 295] width 89 height 57
click at [900, 70] on button "Close" at bounding box center [907, 69] width 71 height 19
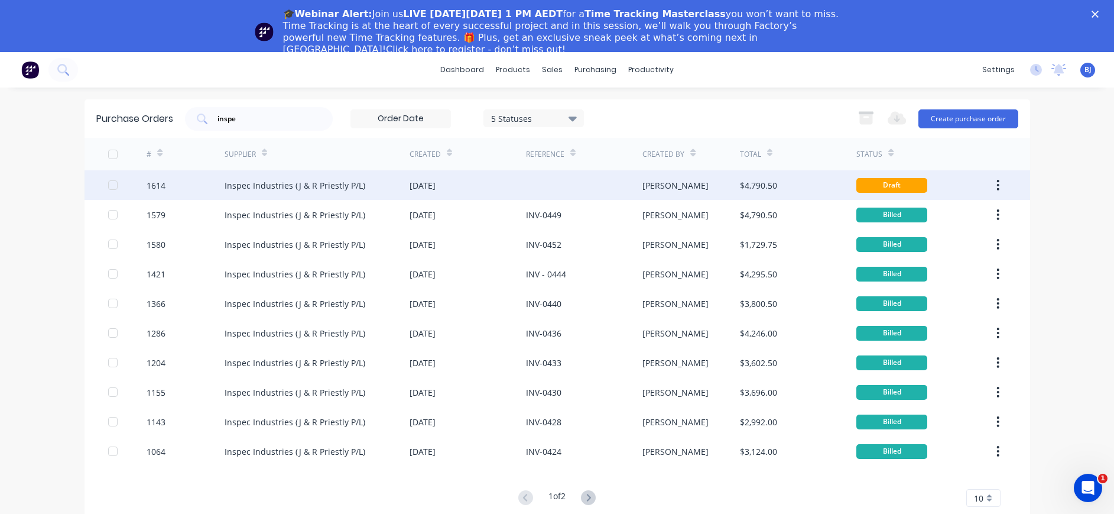
click at [736, 186] on div "[PERSON_NAME]" at bounding box center [692, 185] width 98 height 30
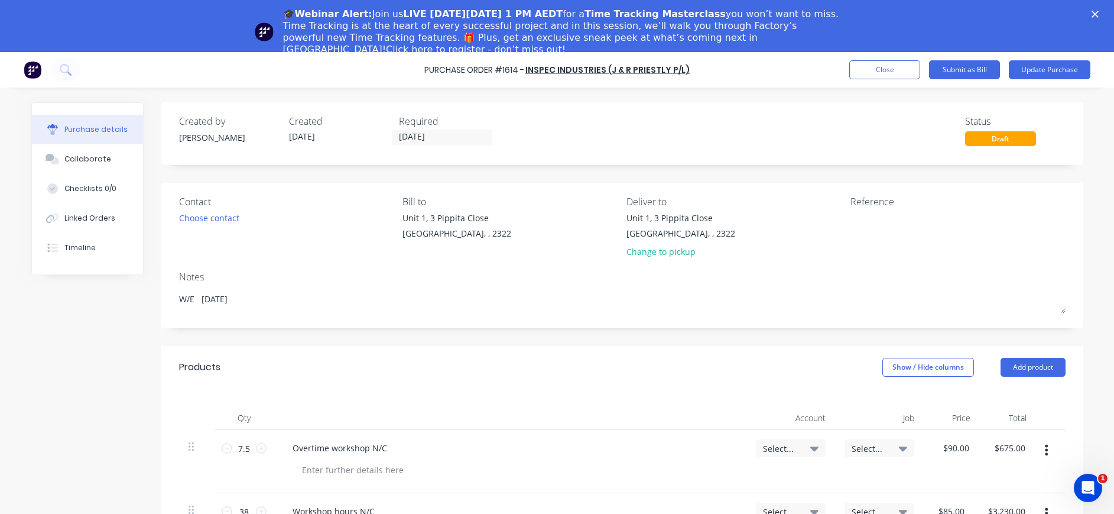
click at [1042, 449] on button "button" at bounding box center [1047, 449] width 28 height 21
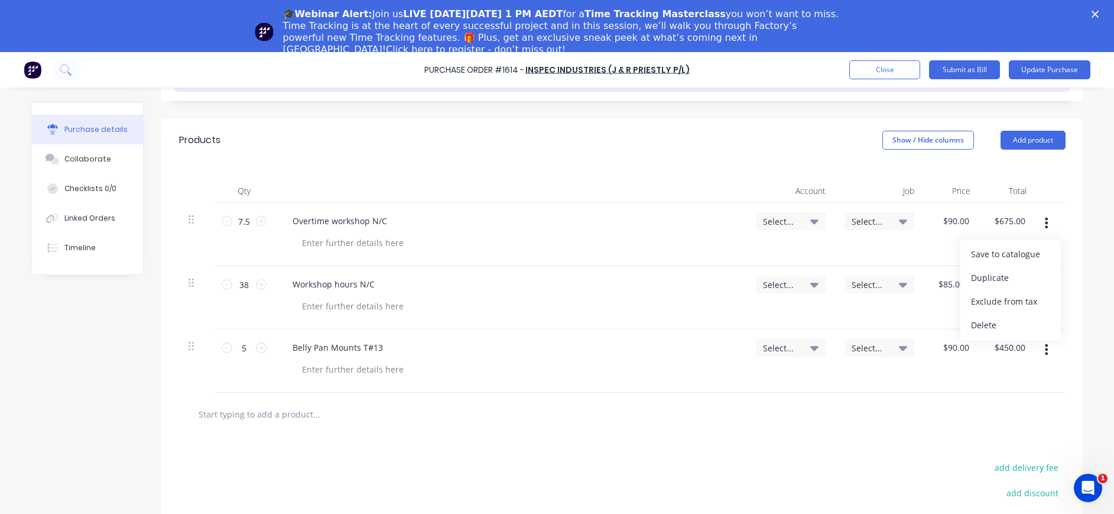
scroll to position [236, 0]
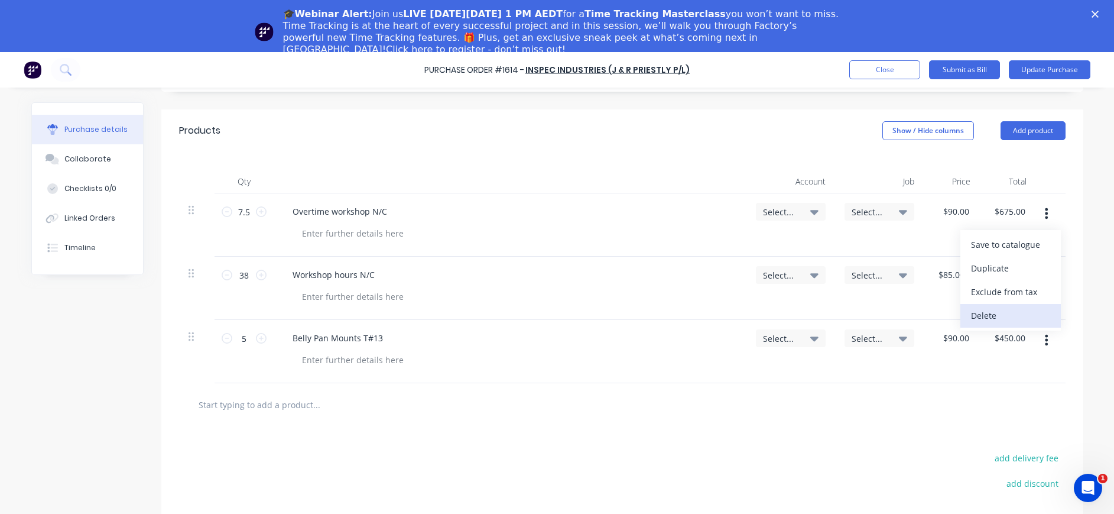
click at [978, 321] on button "Delete" at bounding box center [1011, 316] width 100 height 24
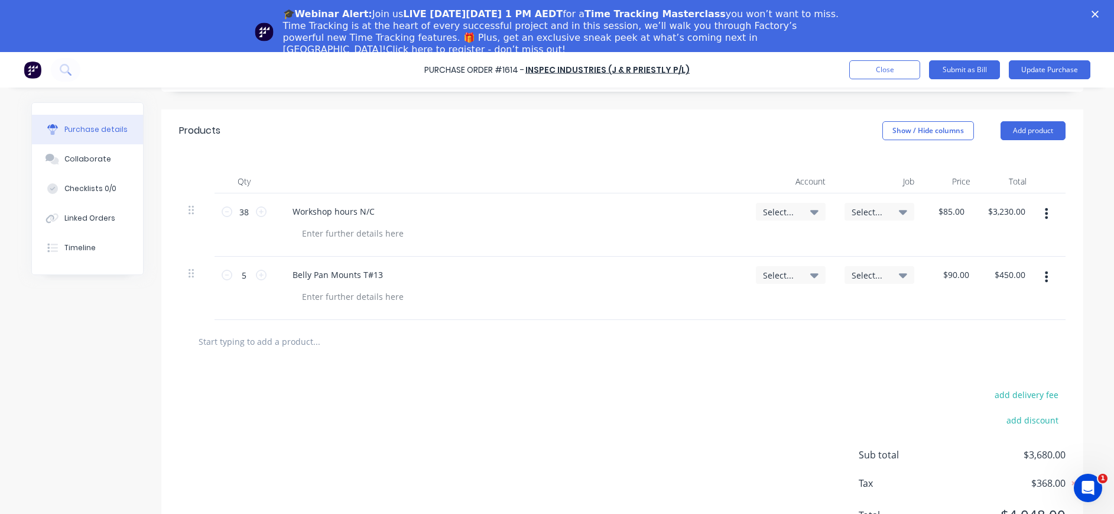
click at [1042, 274] on button "button" at bounding box center [1047, 276] width 28 height 21
click at [972, 379] on button "Delete" at bounding box center [1011, 379] width 100 height 24
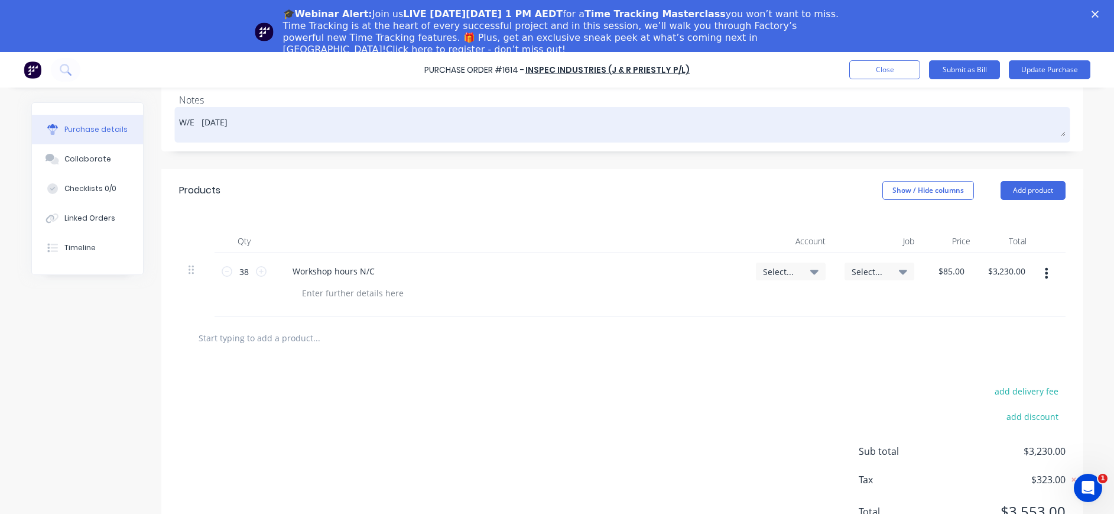
drag, startPoint x: 202, startPoint y: 120, endPoint x: 193, endPoint y: 119, distance: 9.5
click at [193, 119] on textarea "W/E [DATE]" at bounding box center [622, 123] width 887 height 27
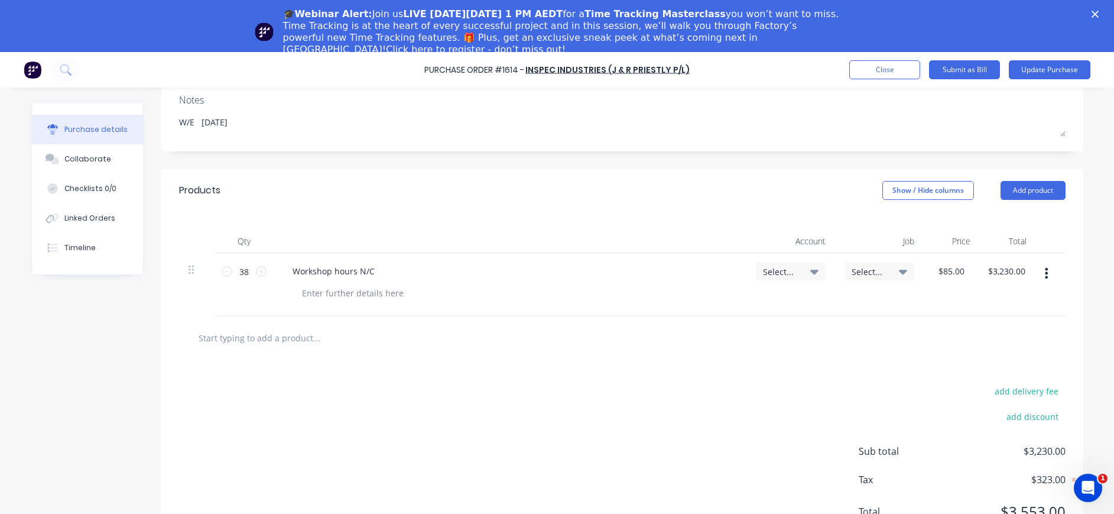
type textarea "x"
type textarea "W/E [DATE]"
type textarea "x"
type textarea "W/E [DATE]"
type textarea "x"
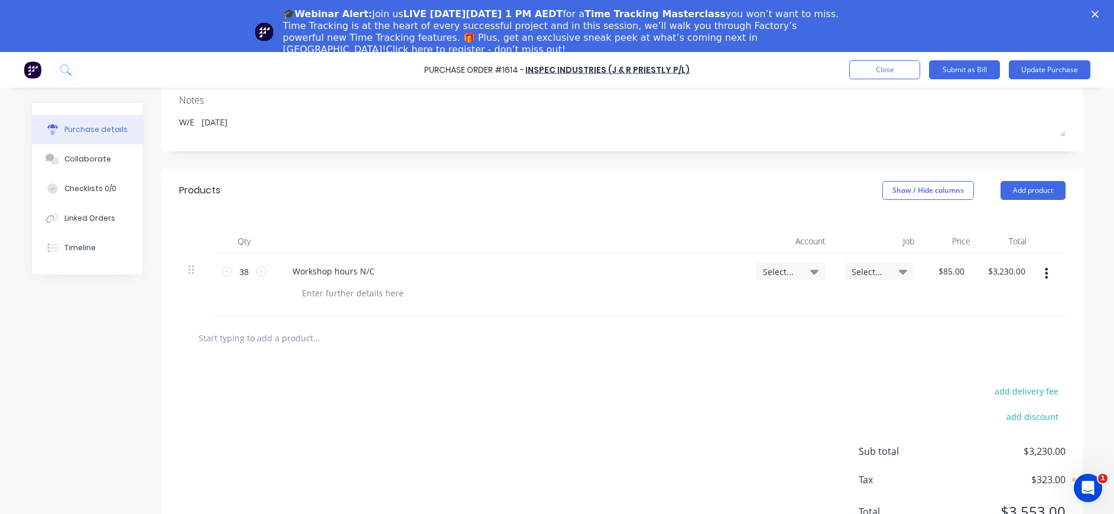
type textarea "W/E [DATE]"
click at [438, 286] on div at bounding box center [515, 292] width 445 height 17
click at [810, 270] on icon at bounding box center [814, 272] width 8 height 5
type textarea "x"
click at [760, 314] on input at bounding box center [752, 307] width 121 height 24
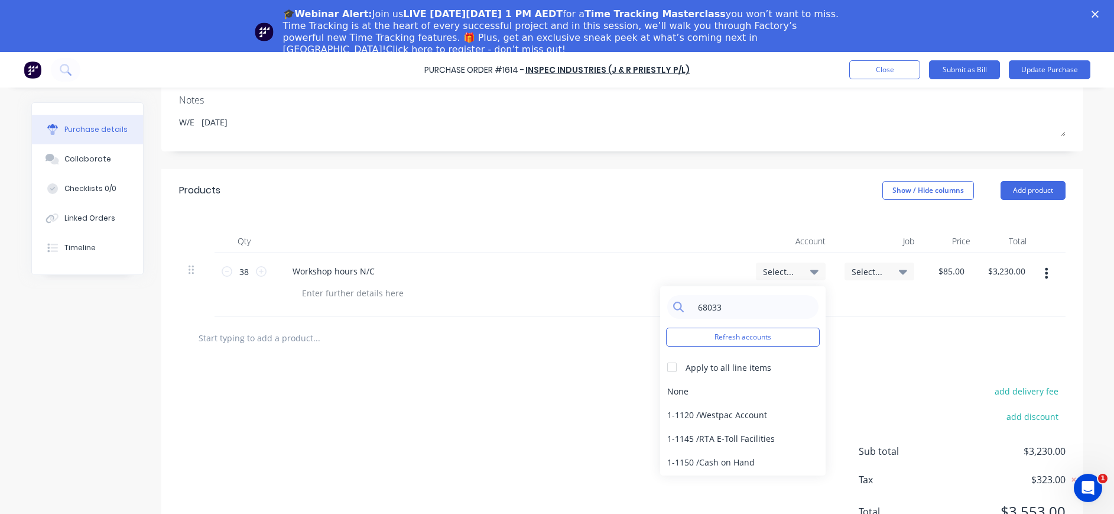
type input "68033"
type textarea "x"
click at [695, 310] on input "68033" at bounding box center [752, 307] width 121 height 24
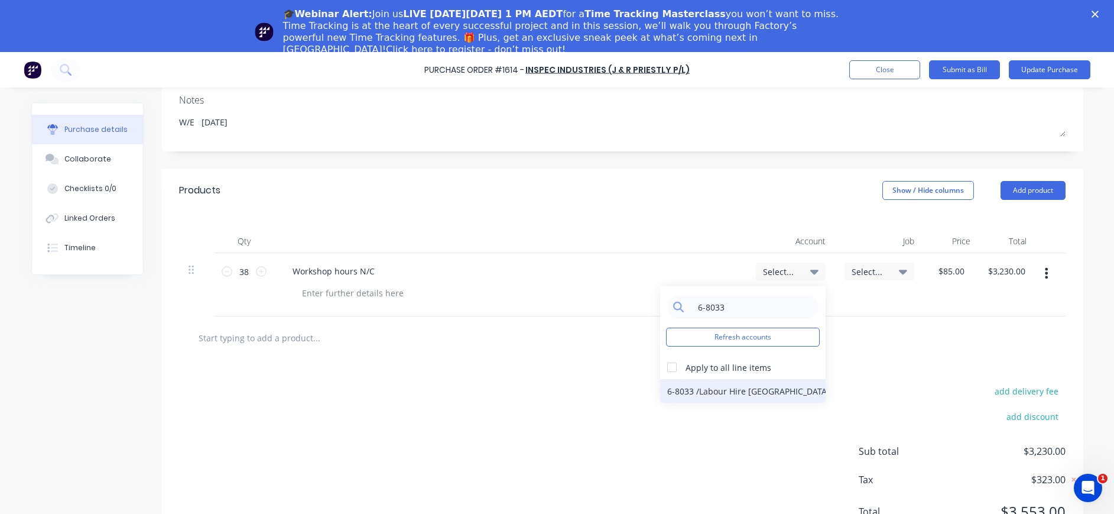
type input "6-8033"
click at [743, 395] on div "6-8033 / Labour Hire NC" at bounding box center [743, 391] width 166 height 24
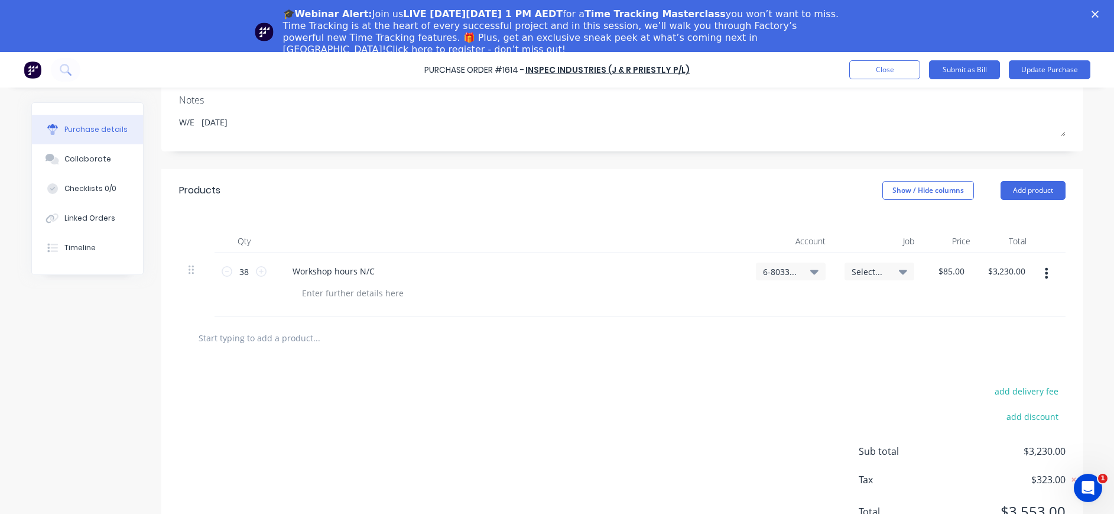
click at [899, 269] on icon at bounding box center [903, 271] width 8 height 13
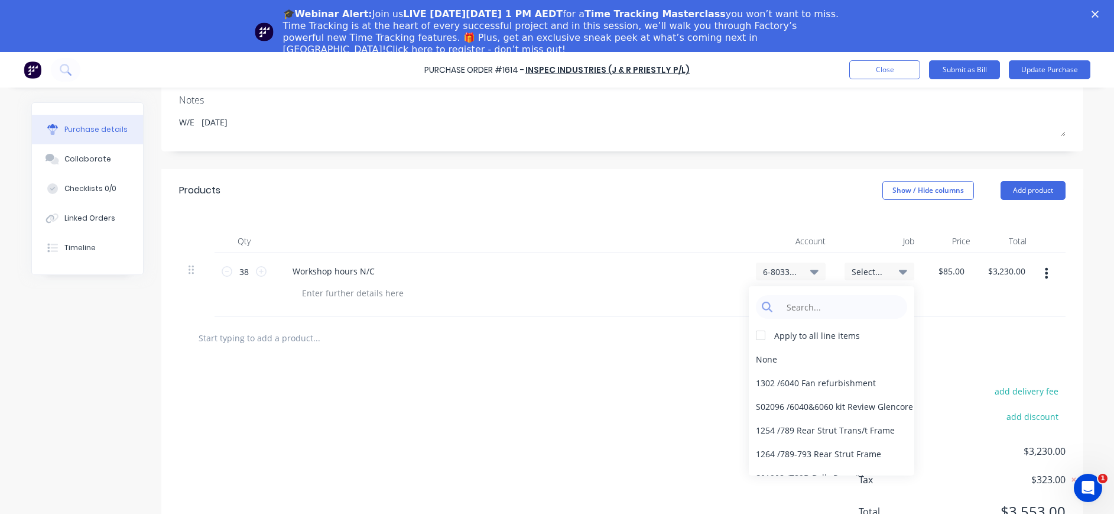
click at [968, 356] on div at bounding box center [622, 337] width 887 height 43
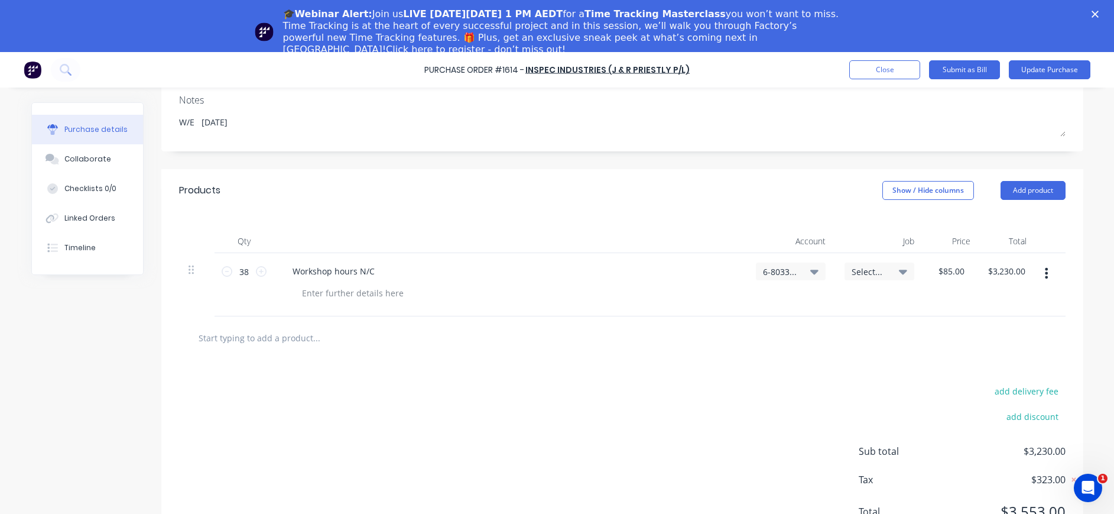
click at [680, 403] on div "add delivery fee add discount Sub total $3,230.00 Tax $323.00 Total $3,553.00" at bounding box center [622, 456] width 922 height 194
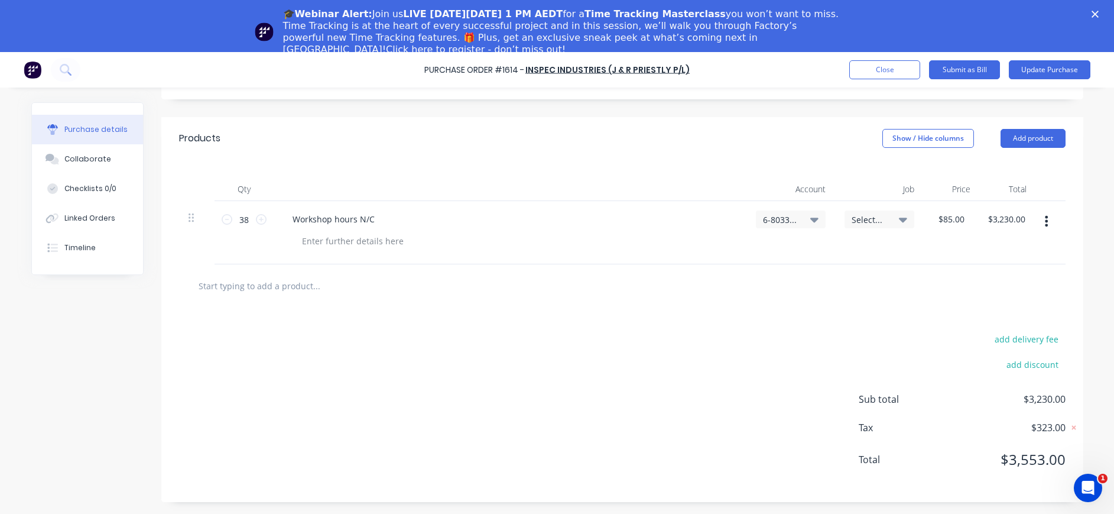
scroll to position [0, 0]
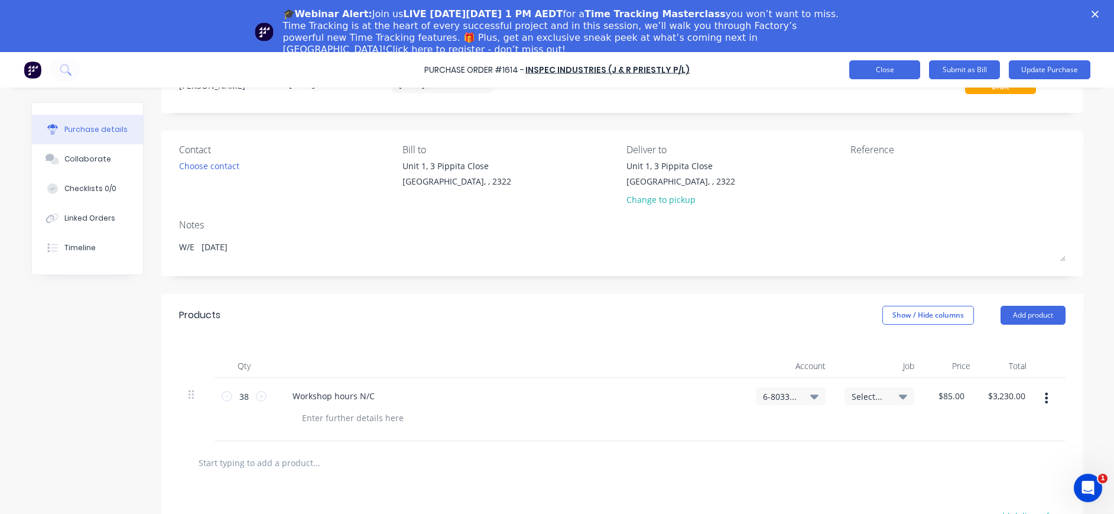
click at [874, 69] on button "Close" at bounding box center [884, 69] width 71 height 19
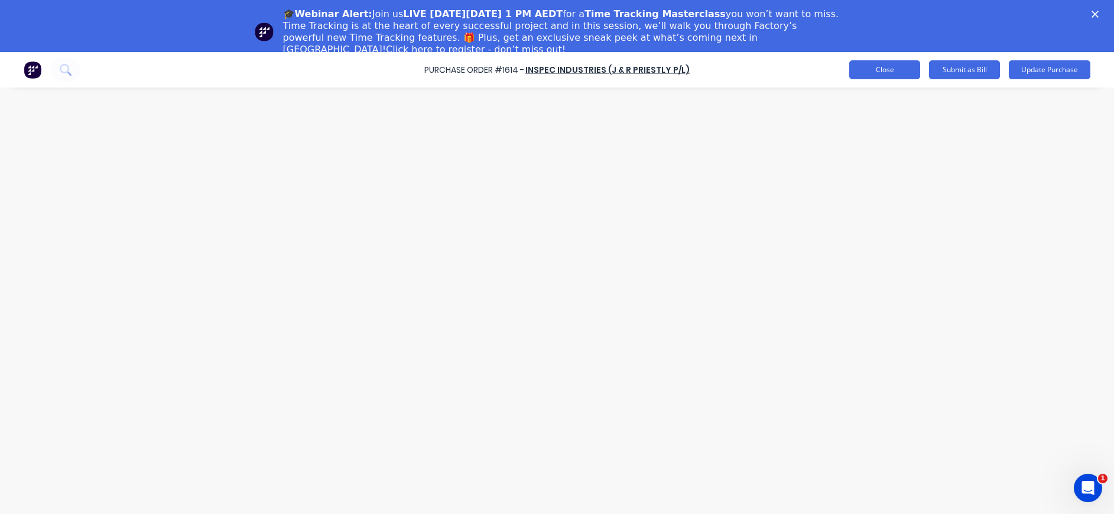
type textarea "x"
